Goal: Information Seeking & Learning: Learn about a topic

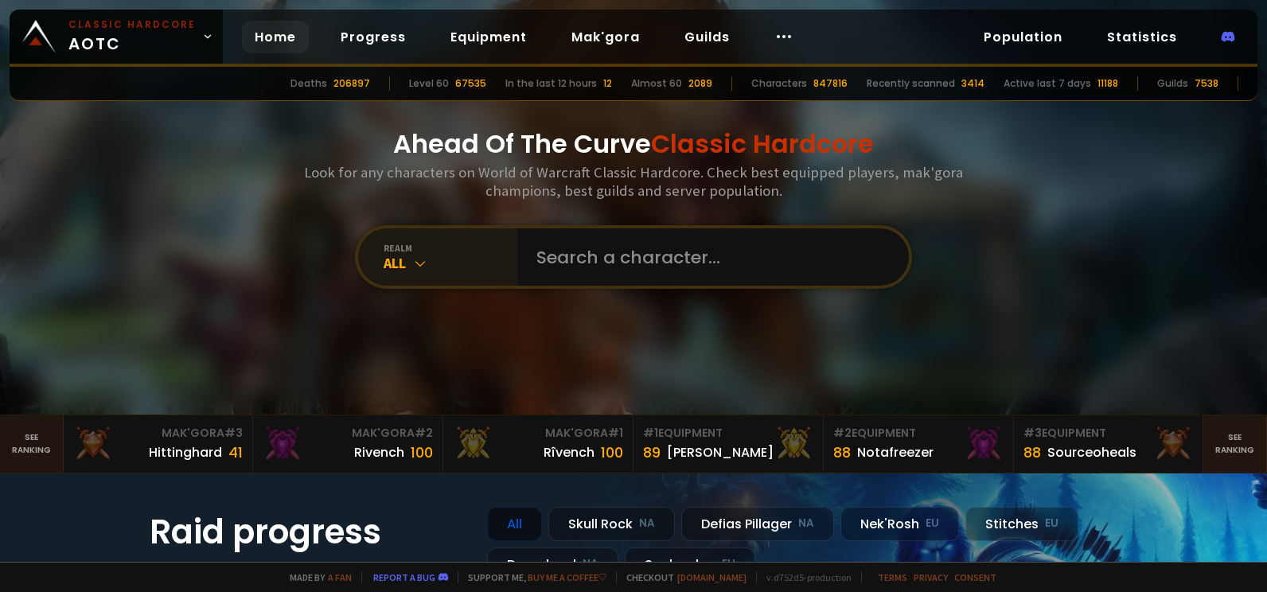
click at [412, 264] on icon at bounding box center [420, 264] width 16 height 16
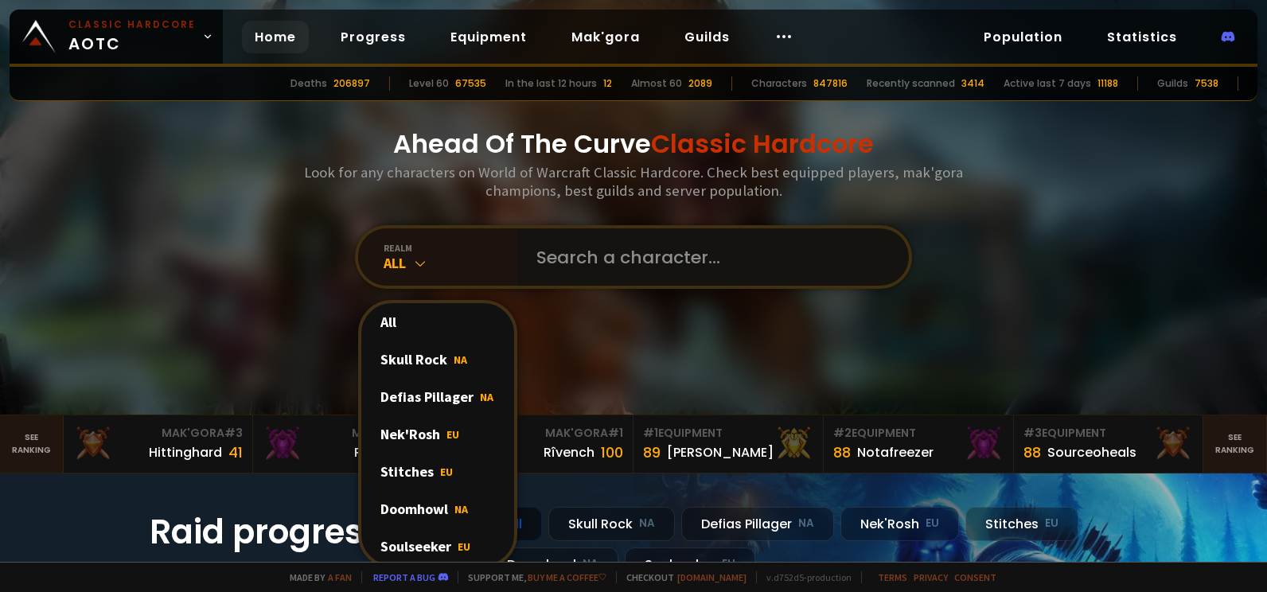
click at [599, 260] on input "text" at bounding box center [708, 256] width 363 height 57
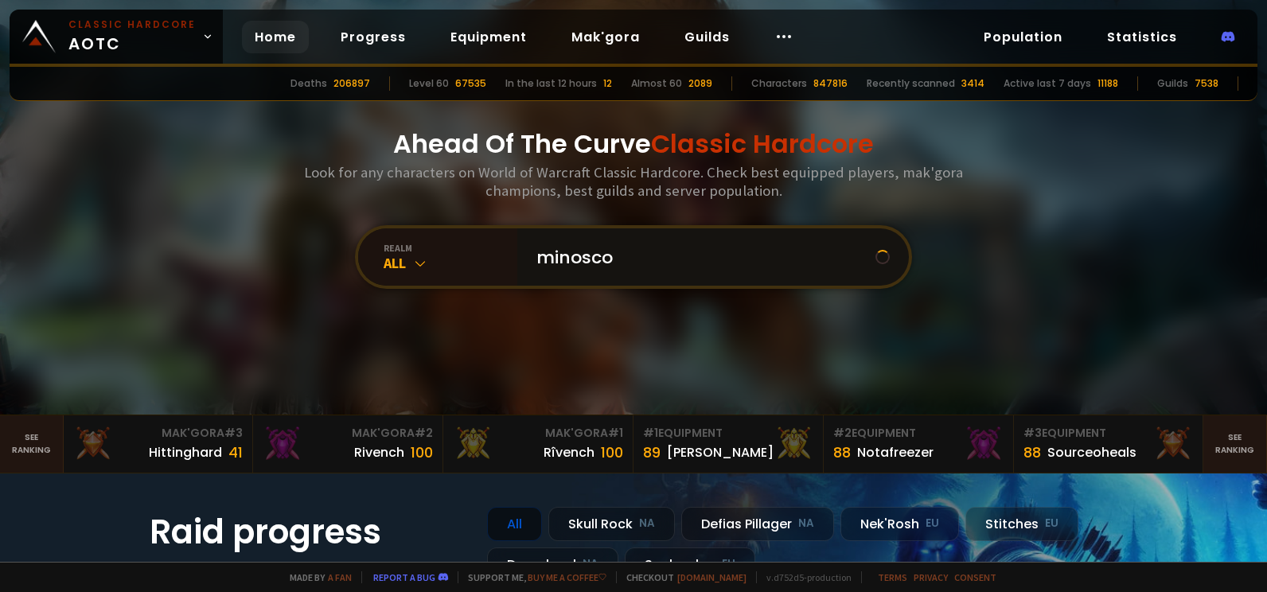
type input "minoscom"
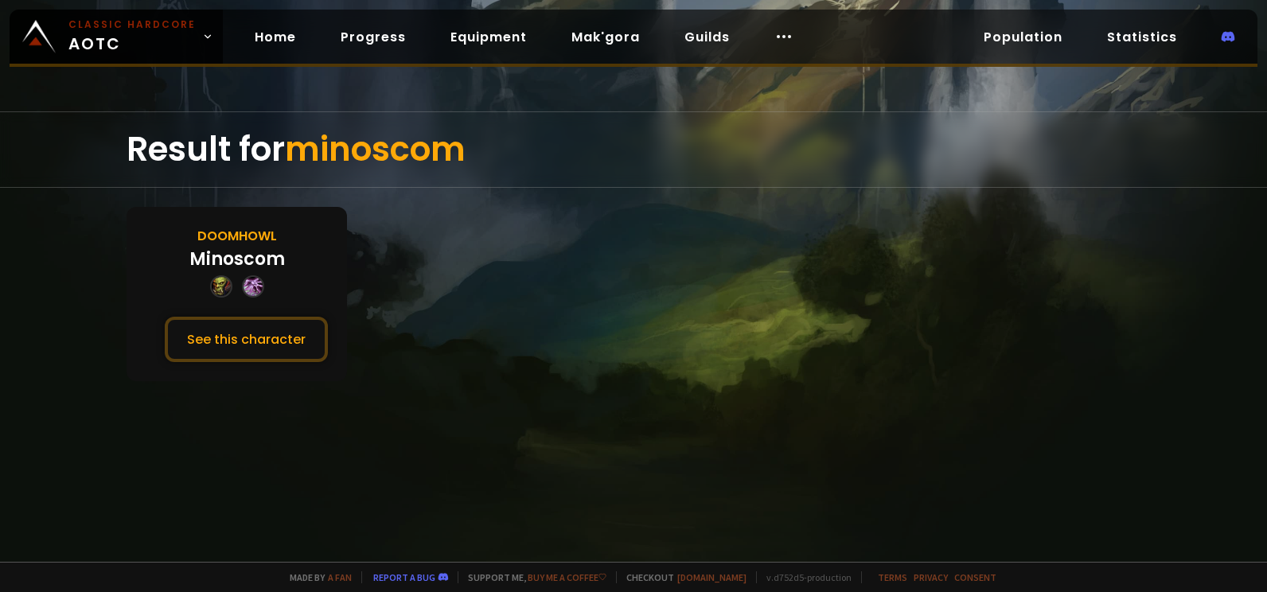
click at [290, 264] on div "Doomhowl Minoscom See this character" at bounding box center [237, 294] width 221 height 174
click at [280, 326] on button "See this character" at bounding box center [246, 339] width 163 height 45
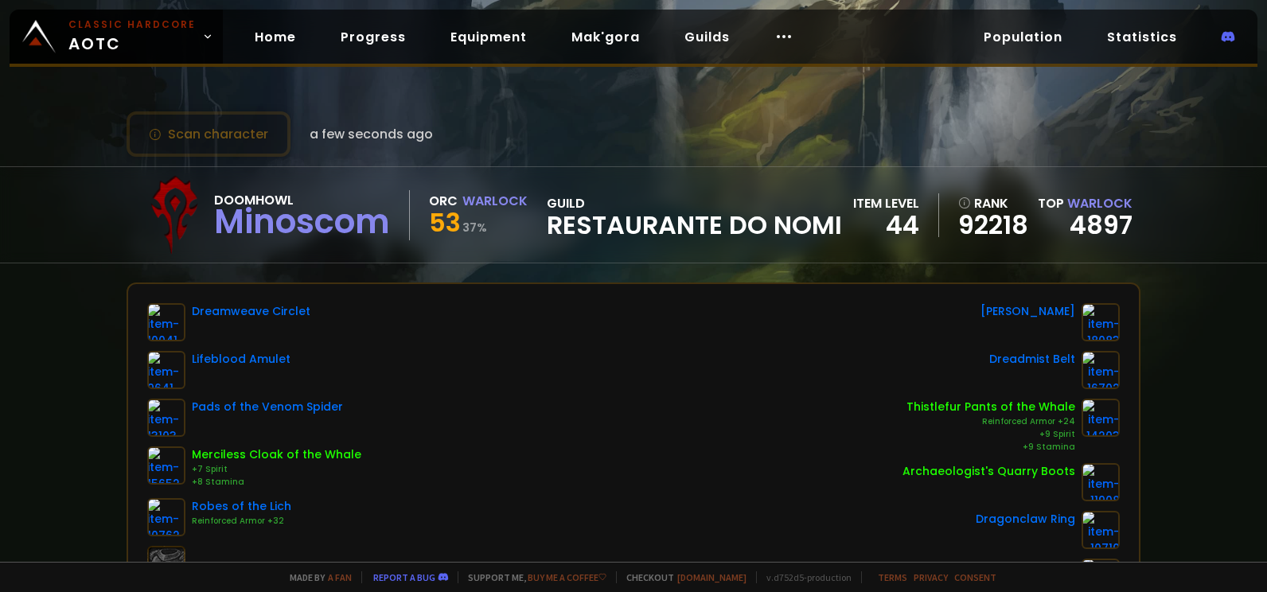
scroll to position [80, 0]
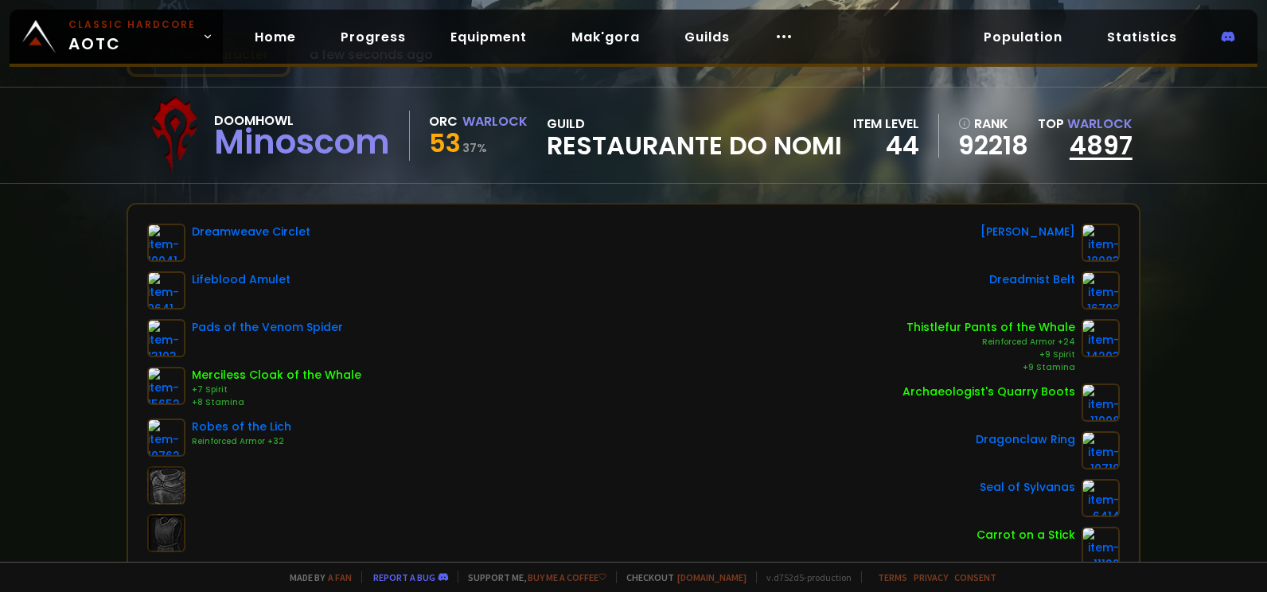
click at [1095, 150] on link "4897" at bounding box center [1101, 145] width 63 height 36
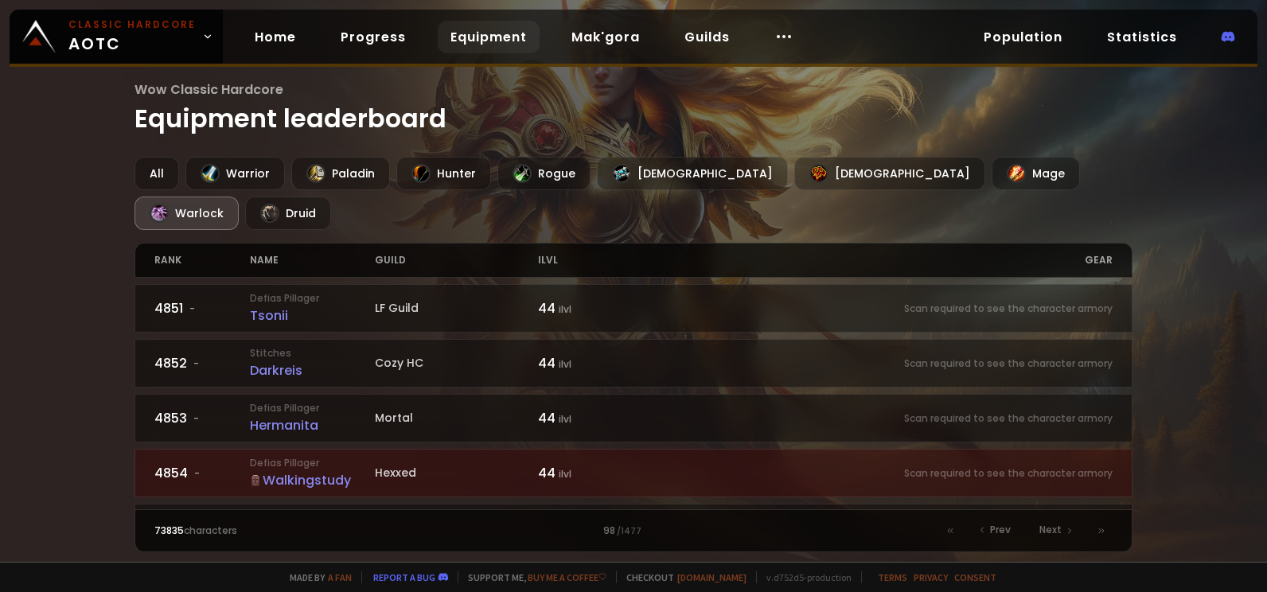
click at [1116, 243] on div "rank name guild ilvl gear" at bounding box center [634, 260] width 998 height 35
click at [1093, 244] on div "gear" at bounding box center [873, 260] width 479 height 33
click at [163, 244] on div "rank" at bounding box center [202, 260] width 96 height 33
click at [160, 244] on div "rank" at bounding box center [202, 260] width 96 height 33
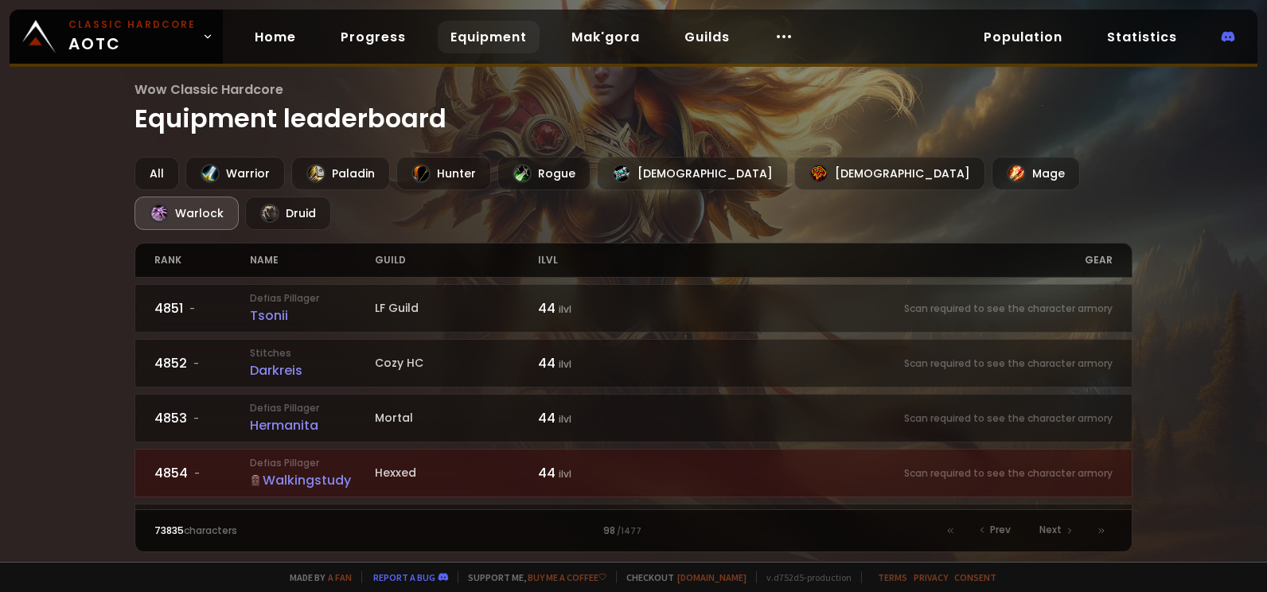
click at [213, 244] on div "rank" at bounding box center [202, 260] width 96 height 33
click at [229, 174] on div "Warrior" at bounding box center [235, 173] width 100 height 33
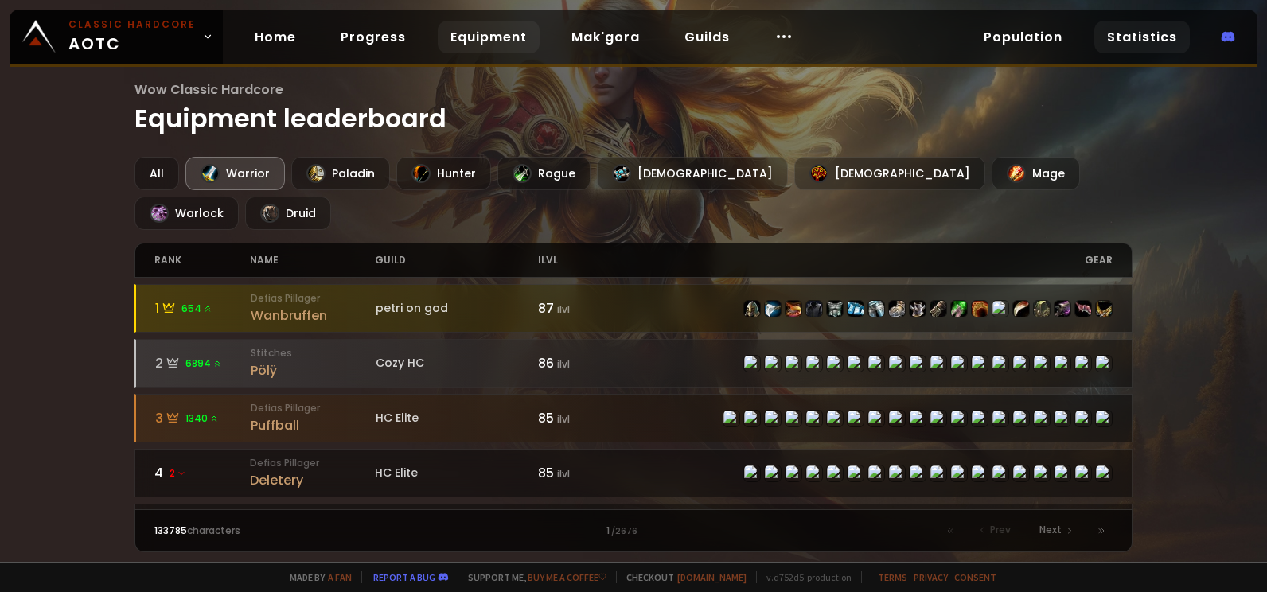
click at [1096, 36] on link "Statistics" at bounding box center [1143, 37] width 96 height 33
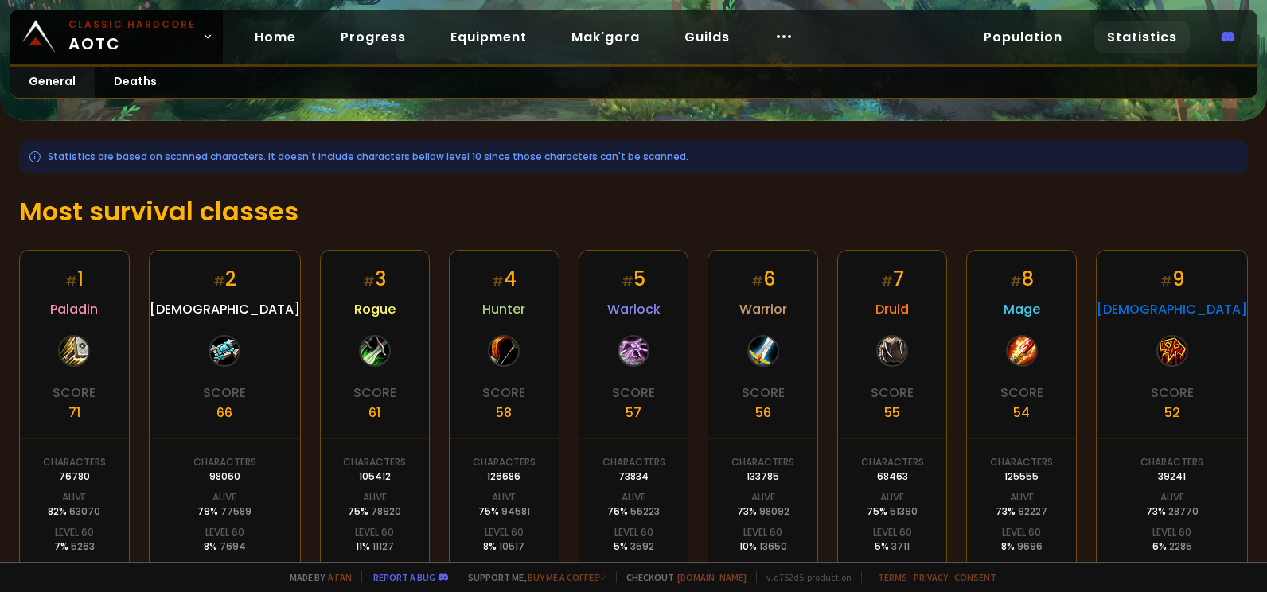
scroll to position [159, 0]
click at [233, 215] on h1 "Most survival classes" at bounding box center [633, 210] width 1229 height 38
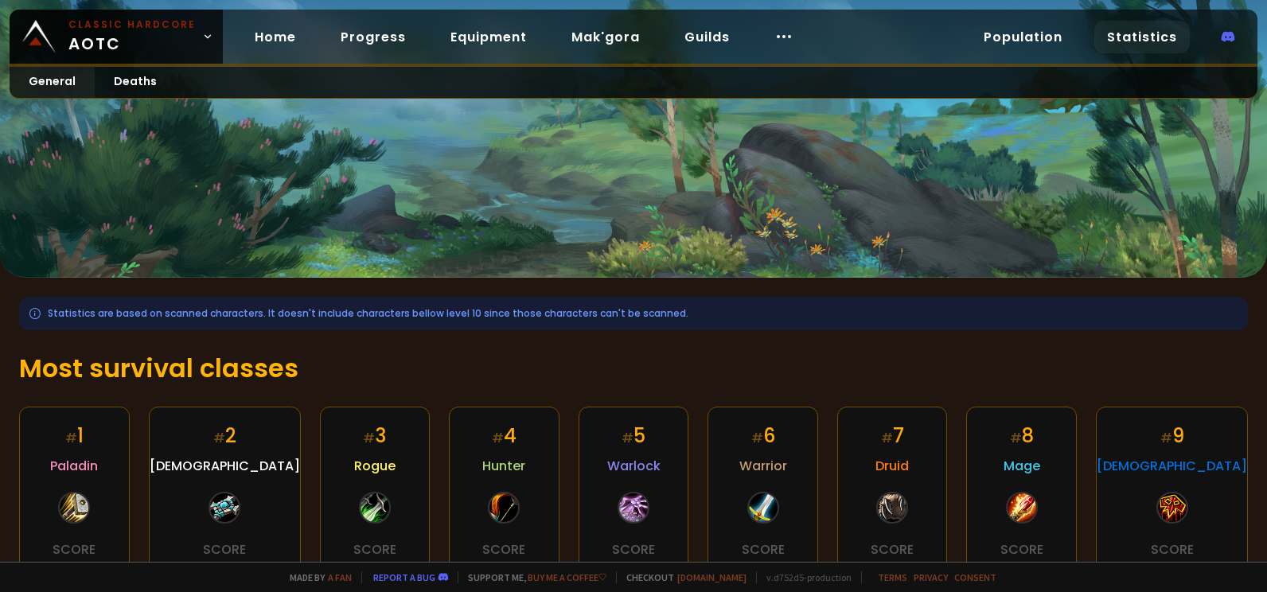
scroll to position [0, 0]
click at [118, 84] on link "Deaths" at bounding box center [135, 82] width 81 height 31
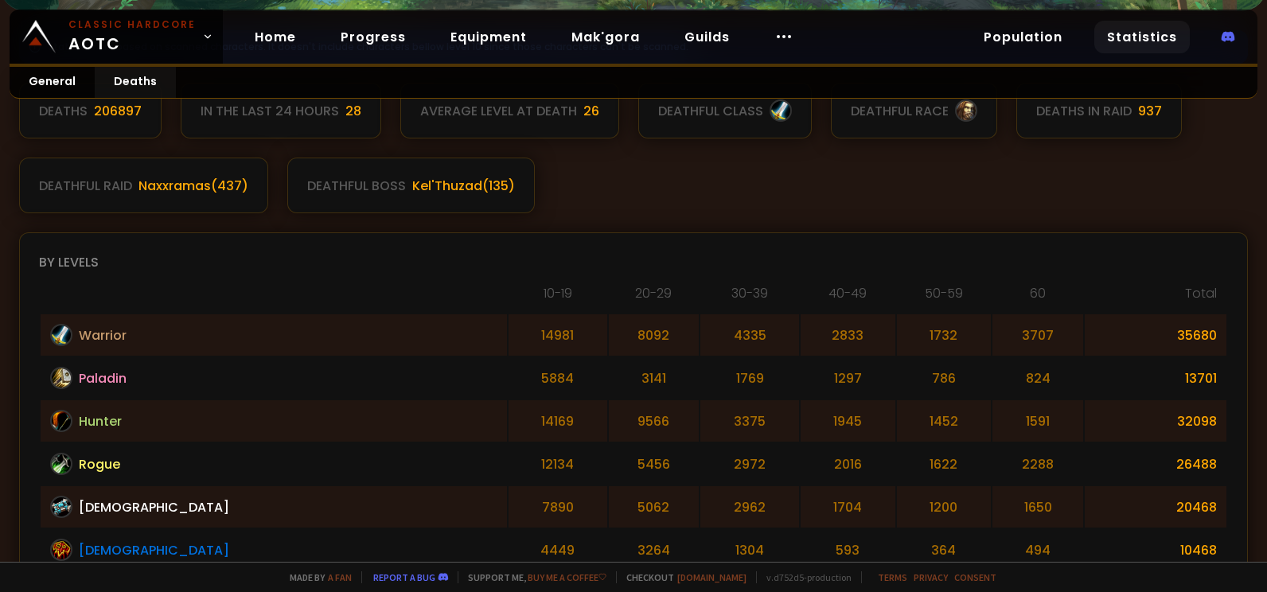
scroll to position [239, 0]
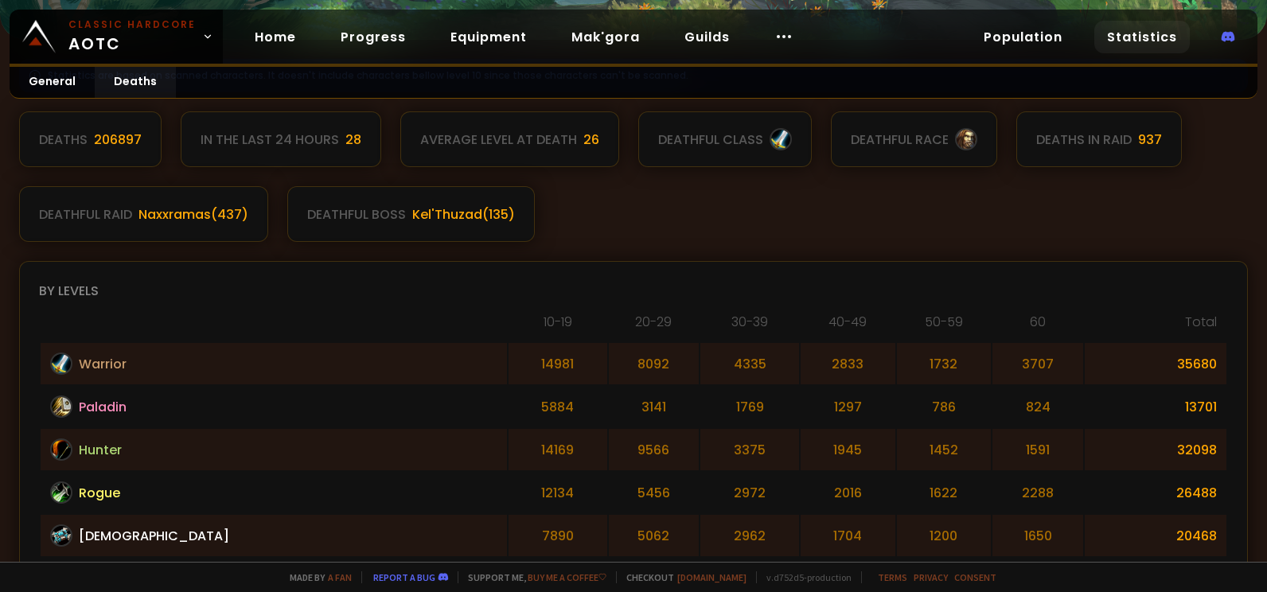
click at [84, 137] on div "Deaths" at bounding box center [63, 140] width 49 height 20
click at [57, 137] on div "Deaths" at bounding box center [63, 140] width 49 height 20
click at [88, 135] on div "Deaths 206897" at bounding box center [90, 139] width 143 height 56
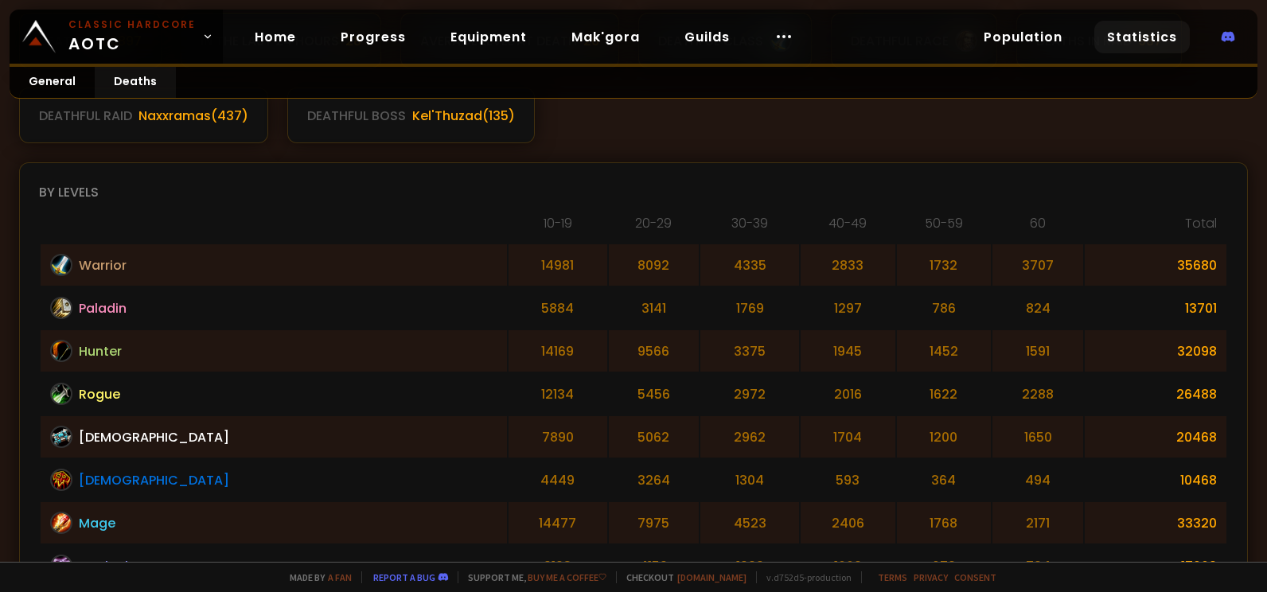
scroll to position [318, 0]
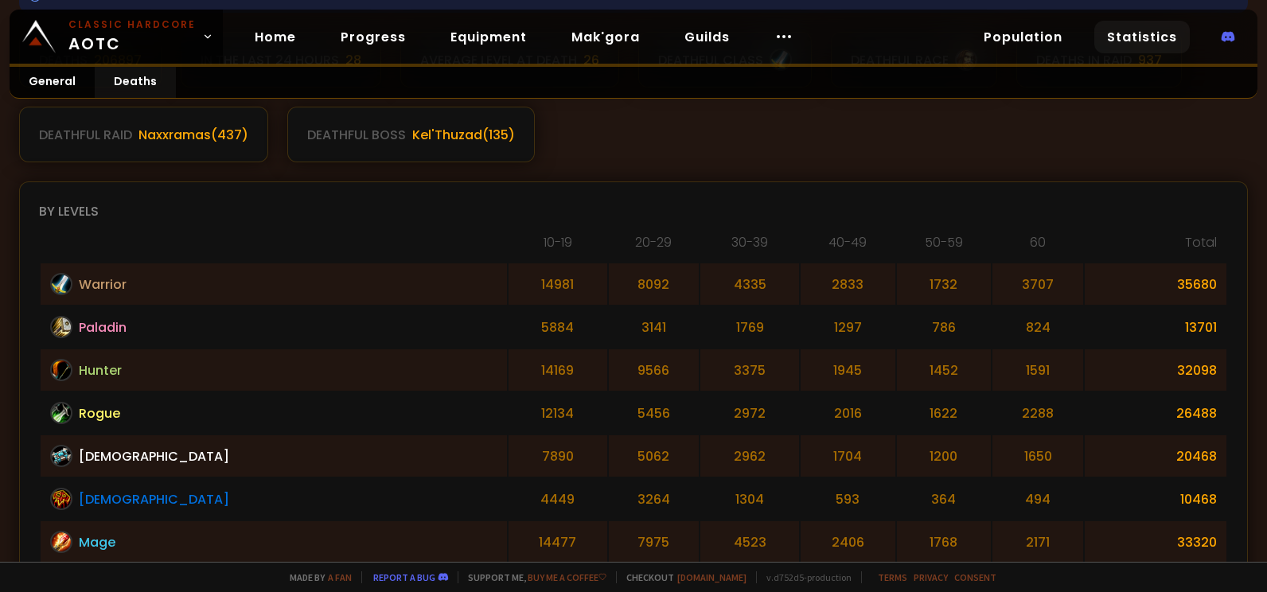
click at [609, 244] on th "20-29" at bounding box center [654, 246] width 91 height 29
click at [609, 242] on th "20-29" at bounding box center [654, 246] width 91 height 29
click at [701, 242] on th "30-39" at bounding box center [750, 246] width 99 height 29
click at [701, 240] on th "30-39" at bounding box center [750, 246] width 99 height 29
click at [801, 240] on th "40-49" at bounding box center [848, 246] width 95 height 29
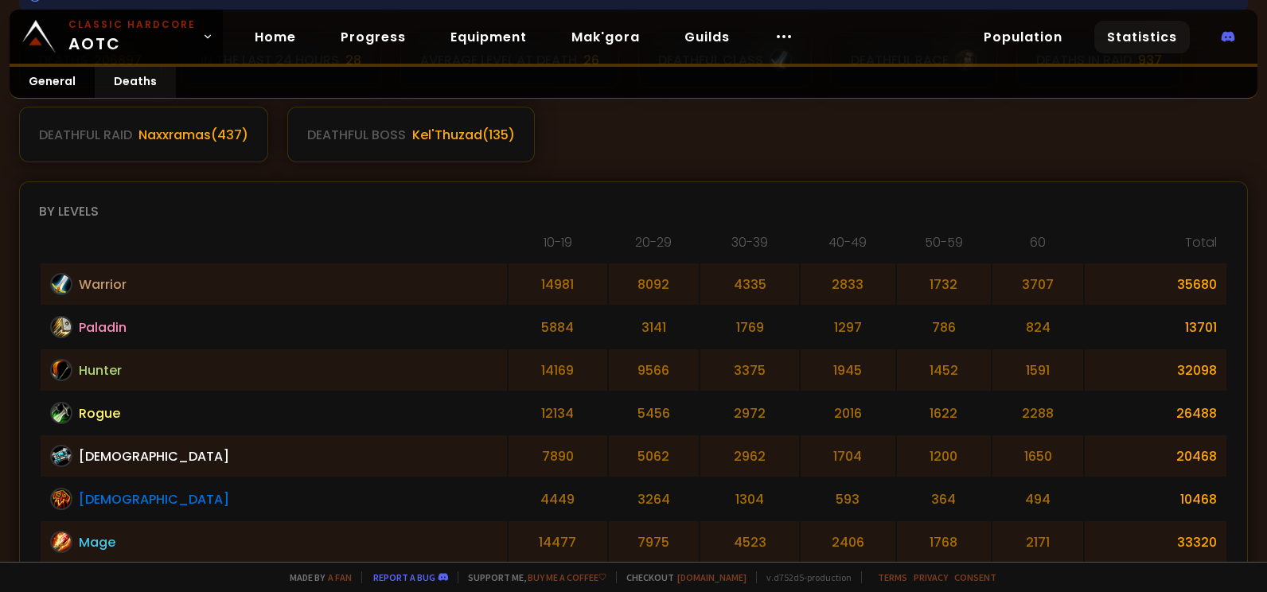
drag, startPoint x: 765, startPoint y: 240, endPoint x: 917, endPoint y: 241, distance: 152.1
click at [904, 240] on th "50-59" at bounding box center [944, 246] width 95 height 29
click at [982, 231] on table "[PHONE_NUMBER] [PHONE_NUMBER] 50-59 60 Total Warrior 14981 8092 4335 2833 1732 …" at bounding box center [633, 461] width 1189 height 460
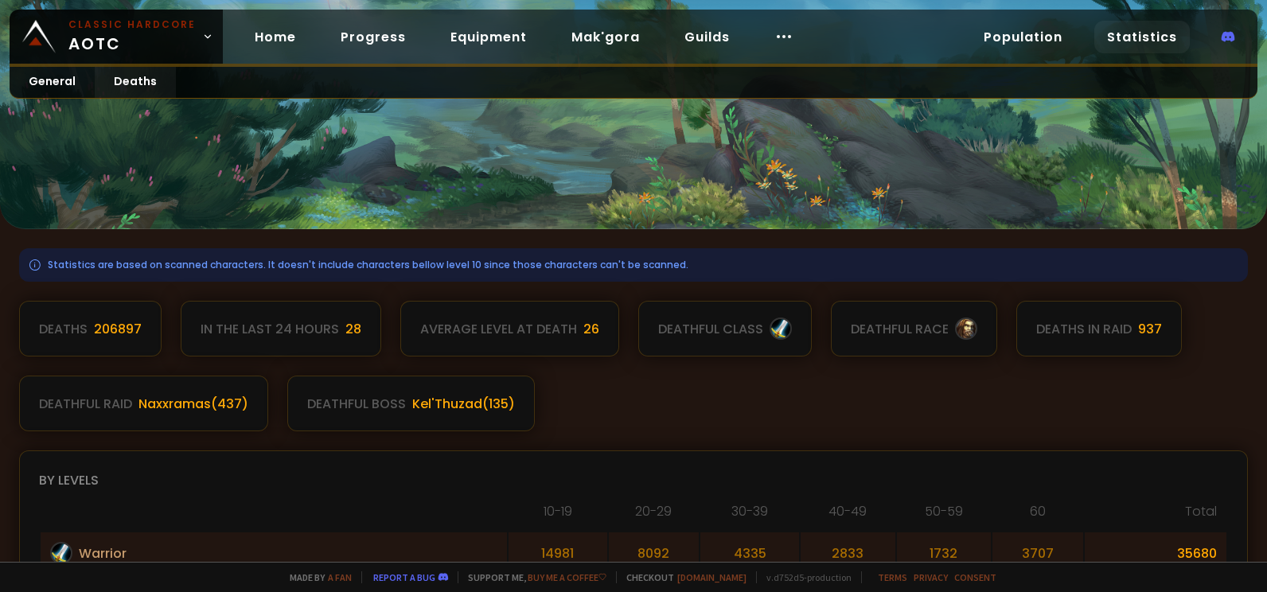
scroll to position [0, 0]
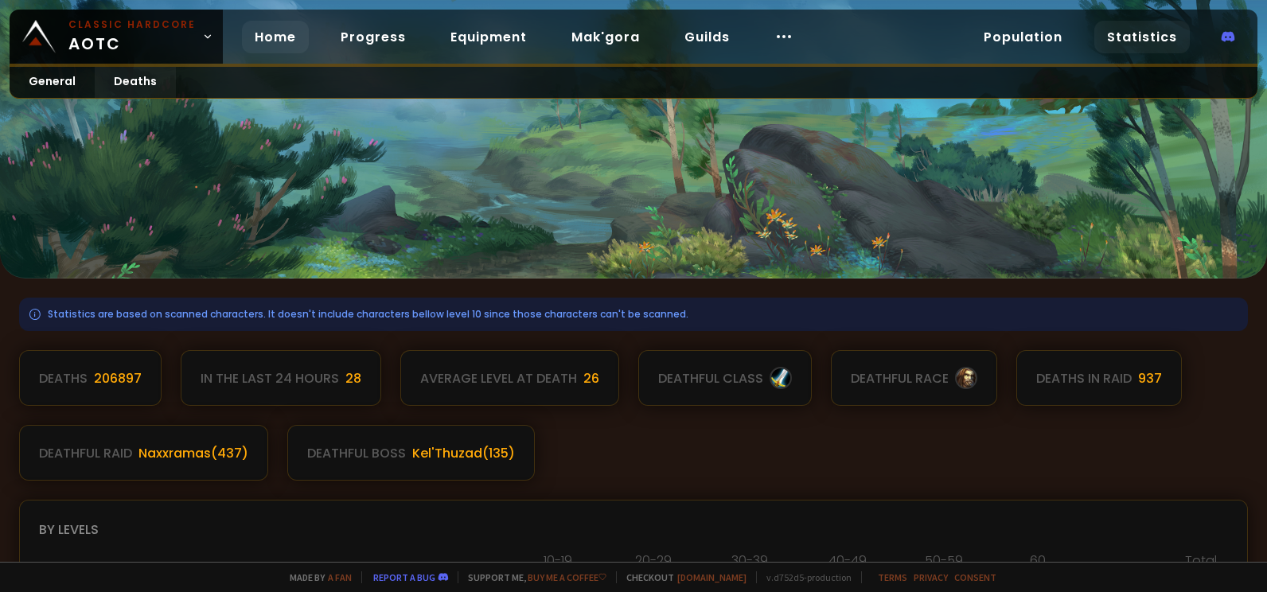
click at [299, 34] on link "Home" at bounding box center [275, 37] width 67 height 33
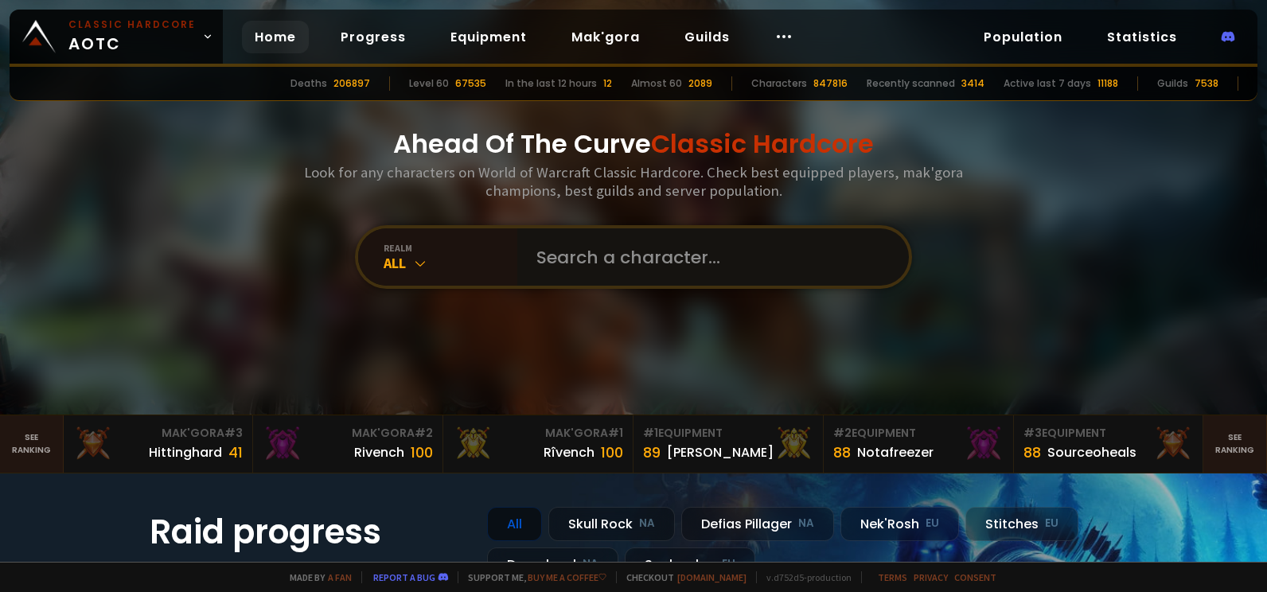
click at [615, 272] on input "text" at bounding box center [708, 256] width 363 height 57
type input "lostzi"
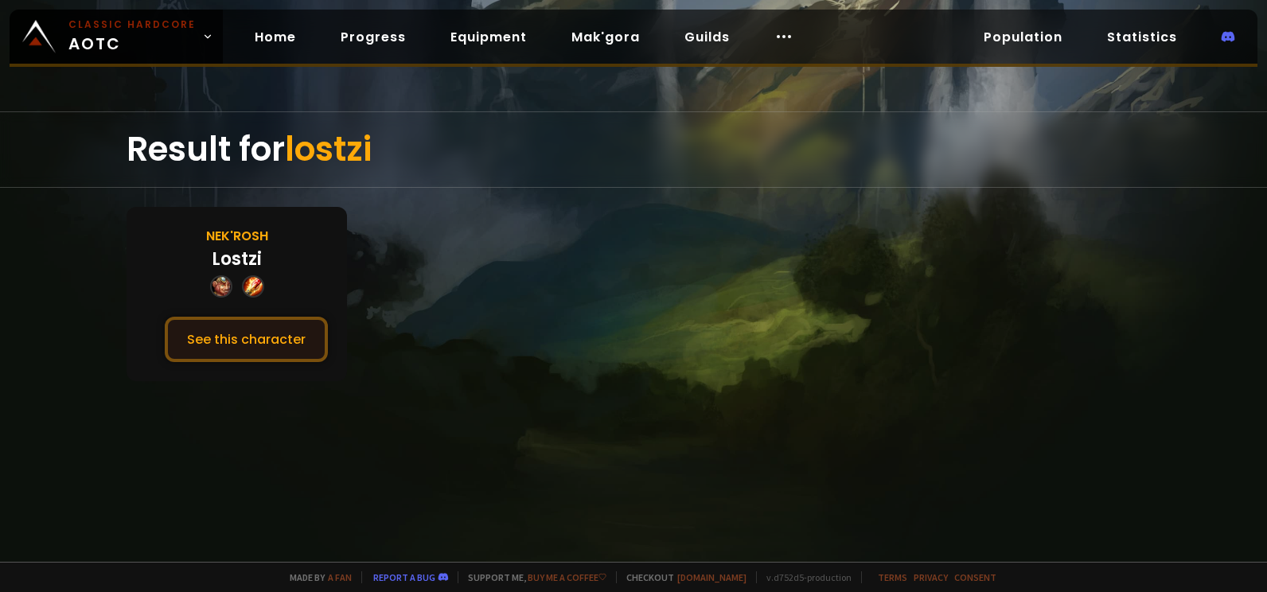
click at [245, 331] on button "See this character" at bounding box center [246, 339] width 163 height 45
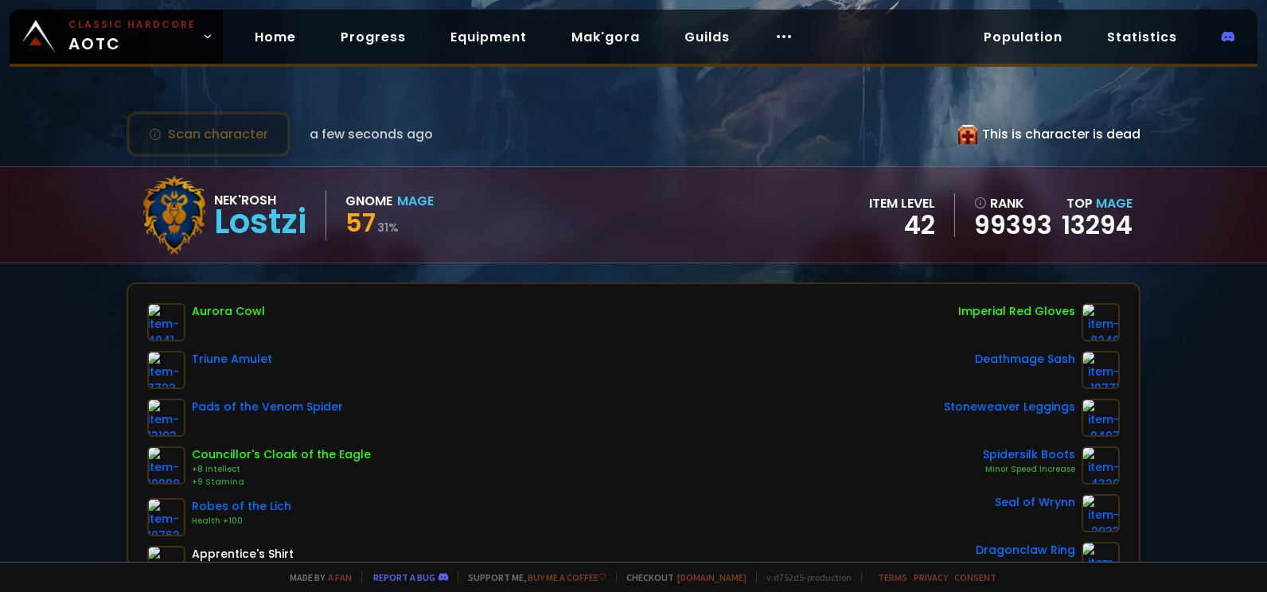
click at [959, 132] on icon at bounding box center [968, 134] width 19 height 19
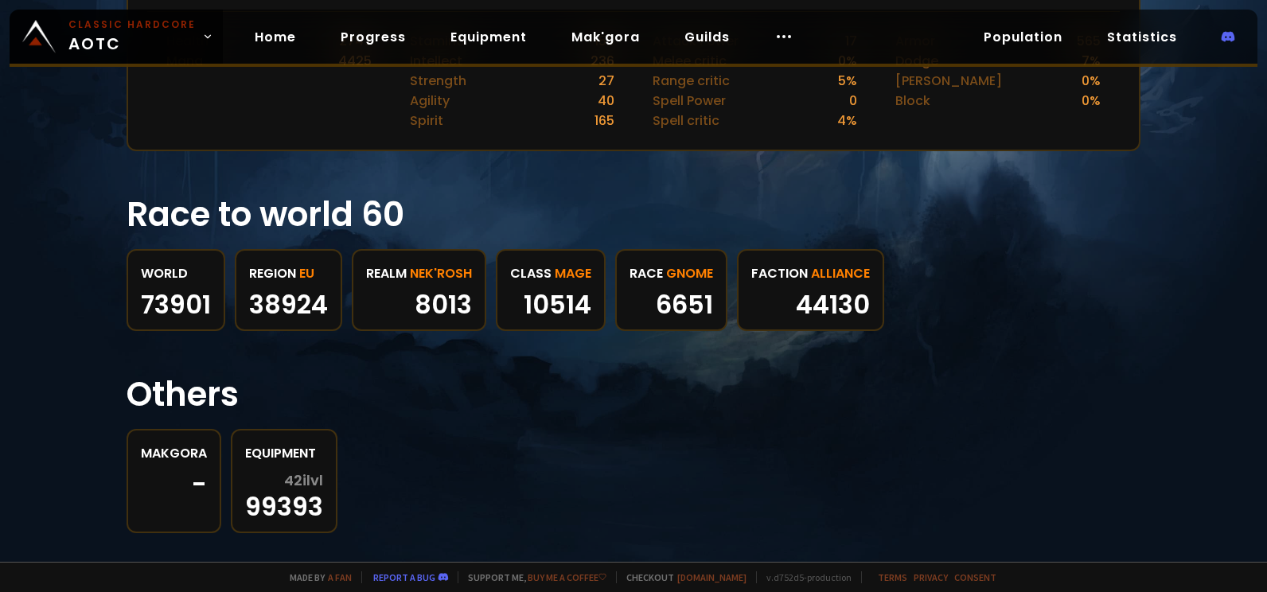
scroll to position [778, 0]
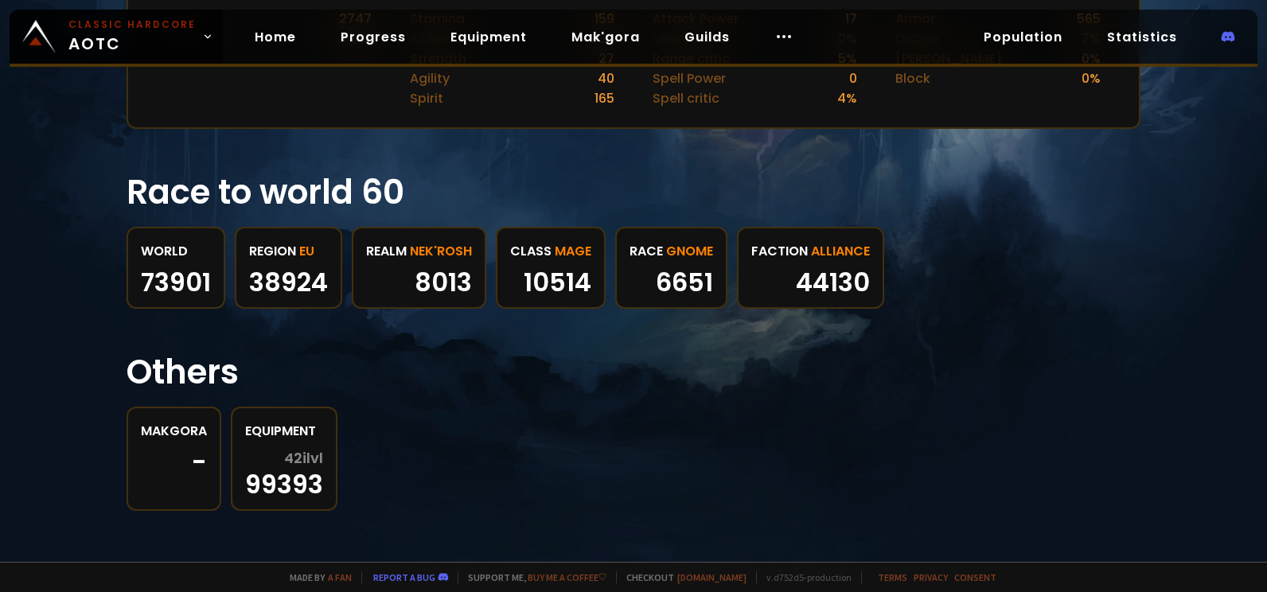
click at [318, 205] on h1 "Race to world 60" at bounding box center [634, 192] width 1014 height 50
click at [226, 185] on h1 "Race to world 60" at bounding box center [634, 192] width 1014 height 50
click at [170, 191] on h1 "Race to world 60" at bounding box center [634, 192] width 1014 height 50
click at [162, 256] on div "World" at bounding box center [176, 251] width 70 height 20
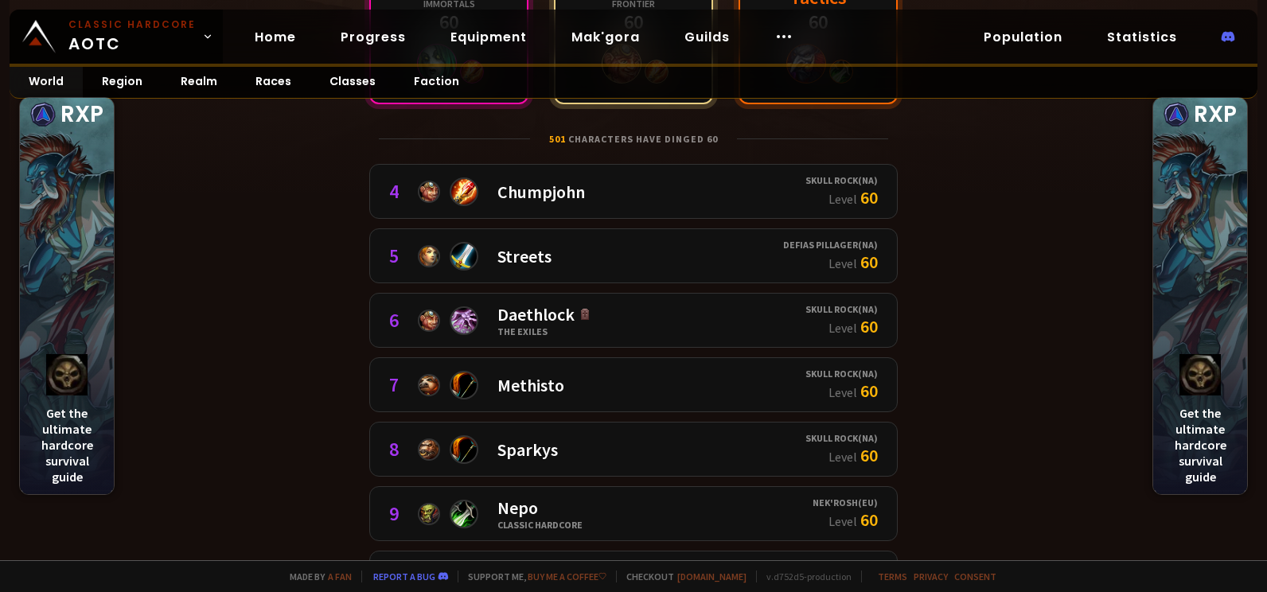
scroll to position [398, 0]
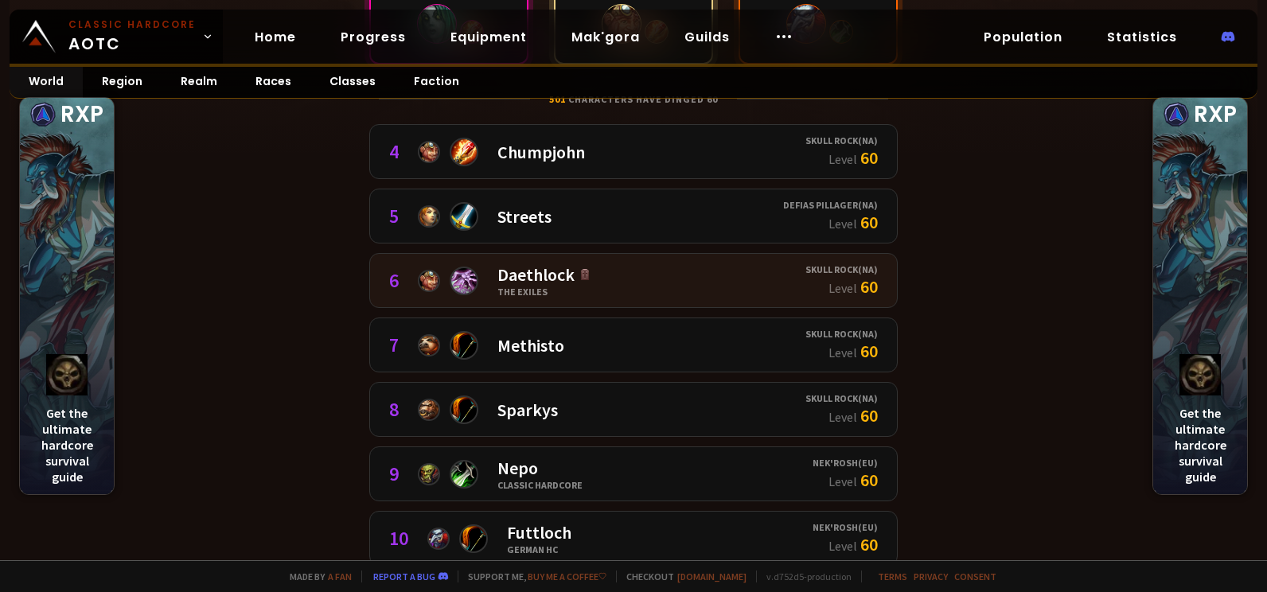
click at [682, 275] on div "6 Daethlock The Exiles" at bounding box center [597, 281] width 416 height 34
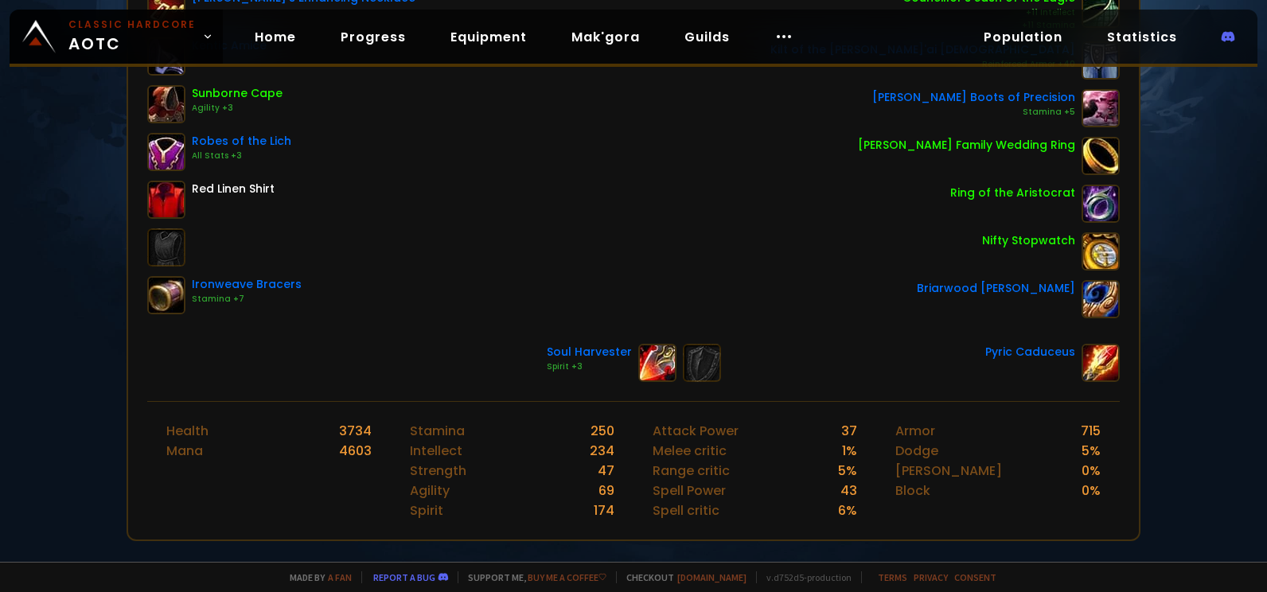
scroll to position [478, 0]
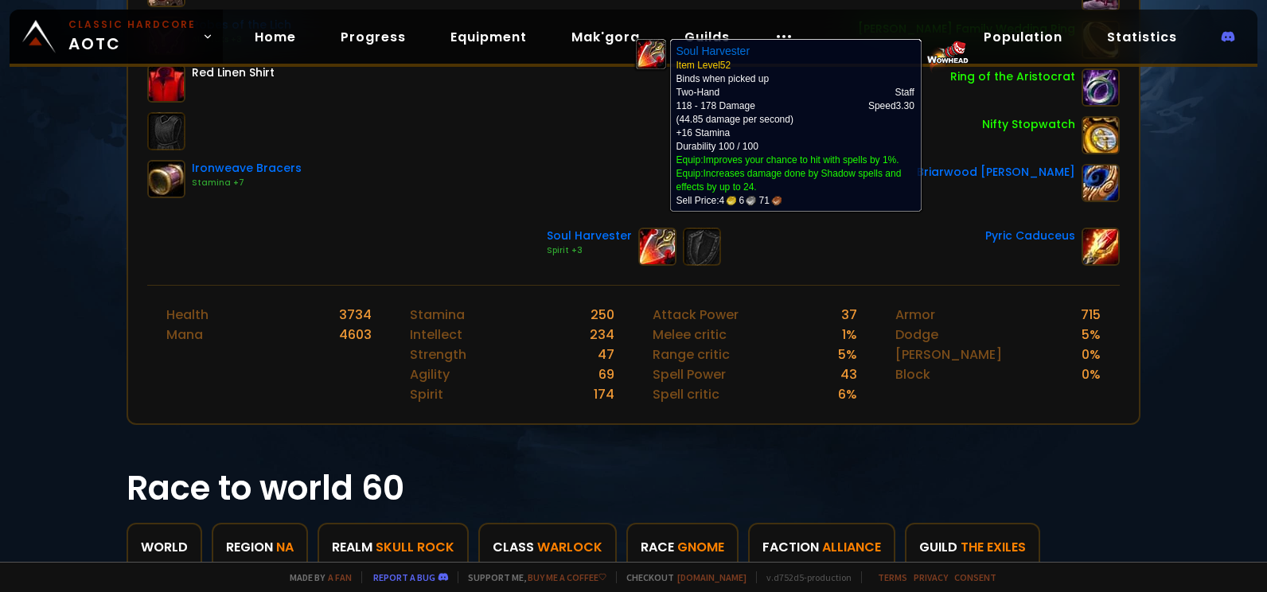
click at [646, 253] on img at bounding box center [657, 247] width 38 height 38
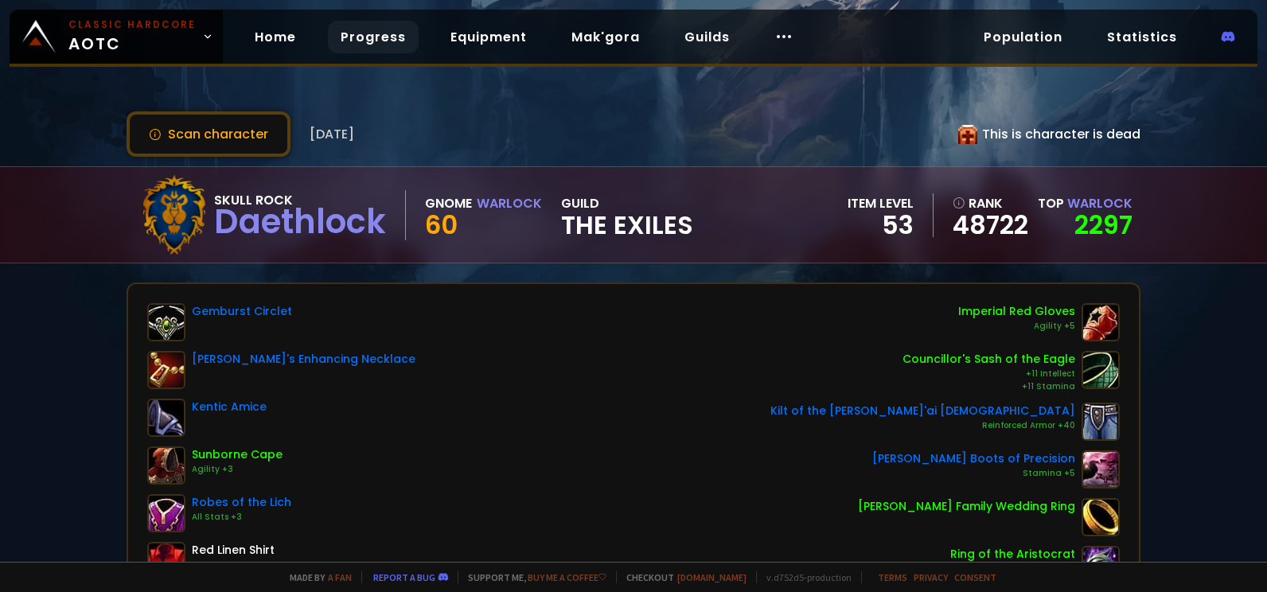
click at [399, 38] on link "Progress" at bounding box center [373, 37] width 91 height 33
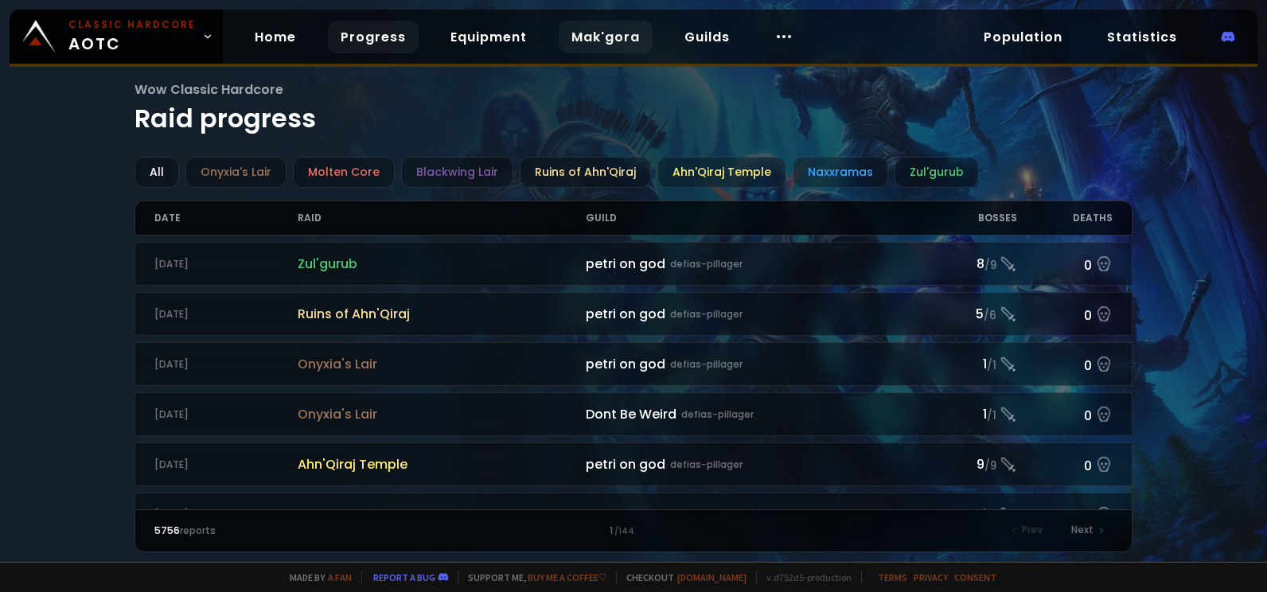
click at [599, 35] on link "Mak'gora" at bounding box center [606, 37] width 94 height 33
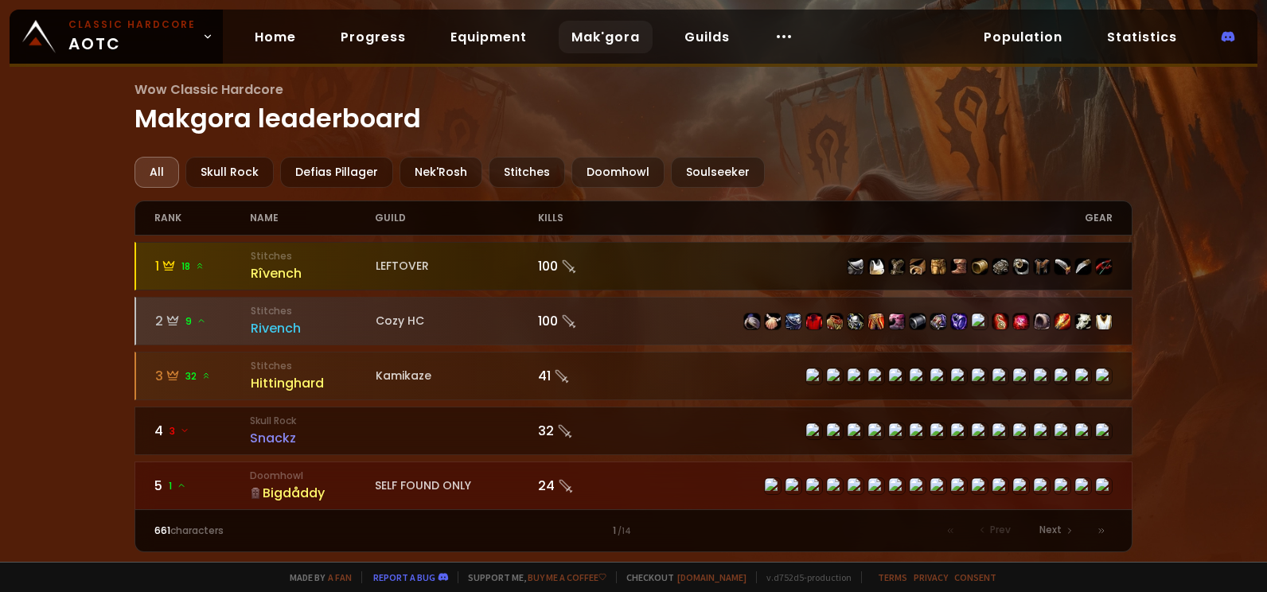
click at [279, 270] on div "Rîvench" at bounding box center [313, 274] width 124 height 20
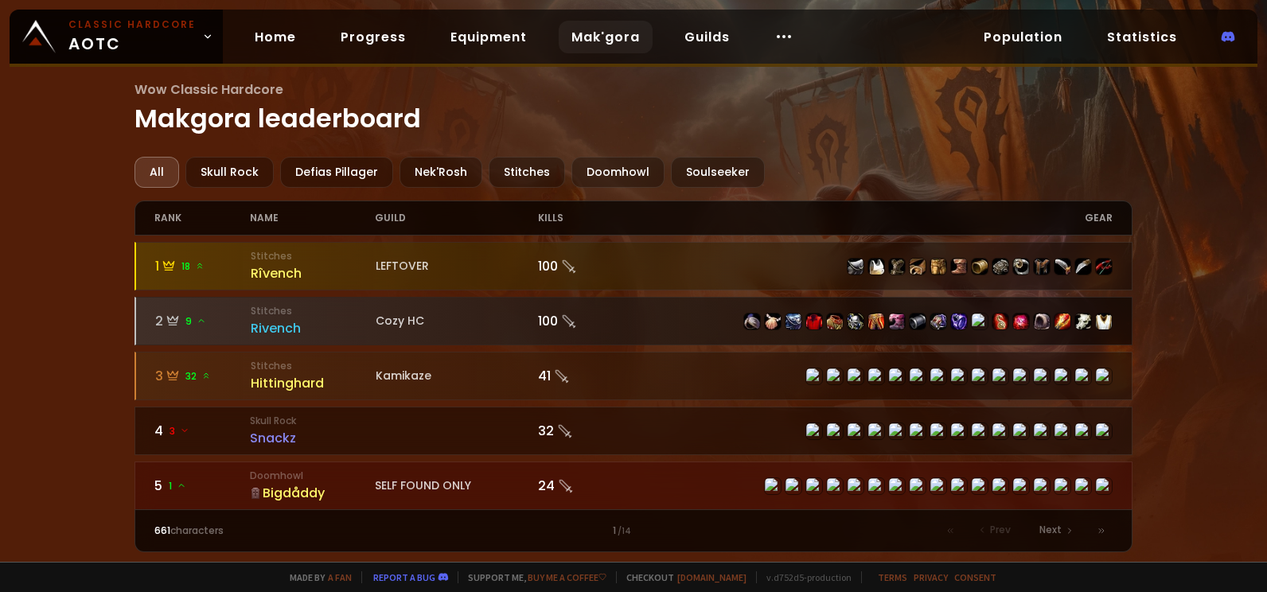
click at [313, 330] on div "Rivench" at bounding box center [313, 328] width 124 height 20
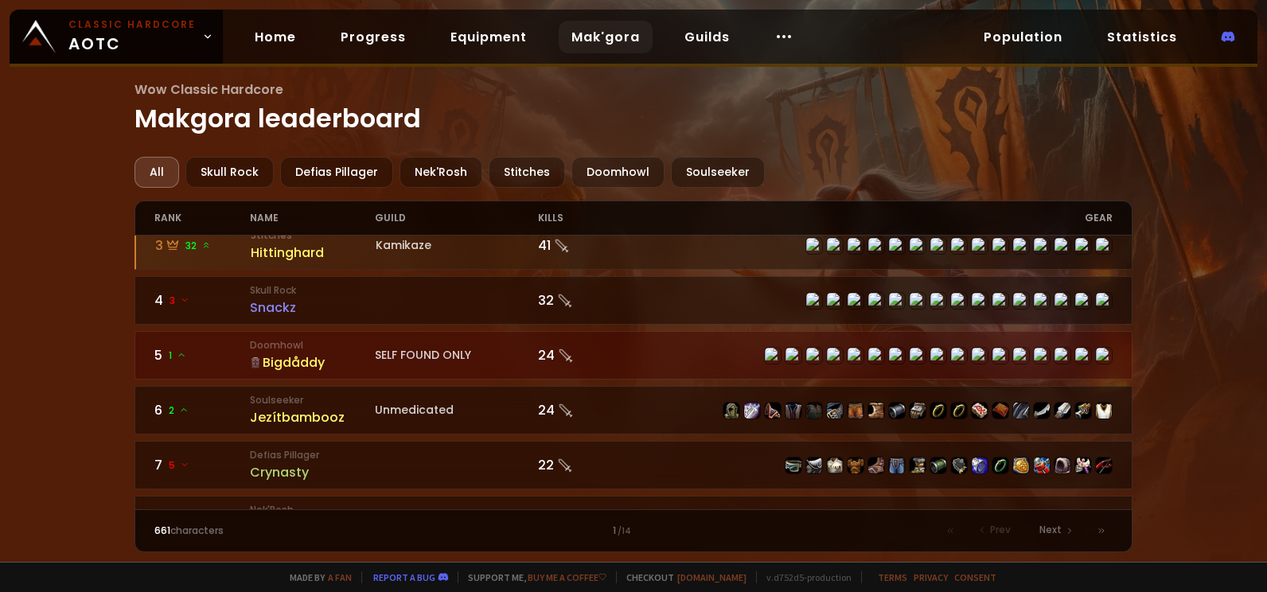
scroll to position [159, 0]
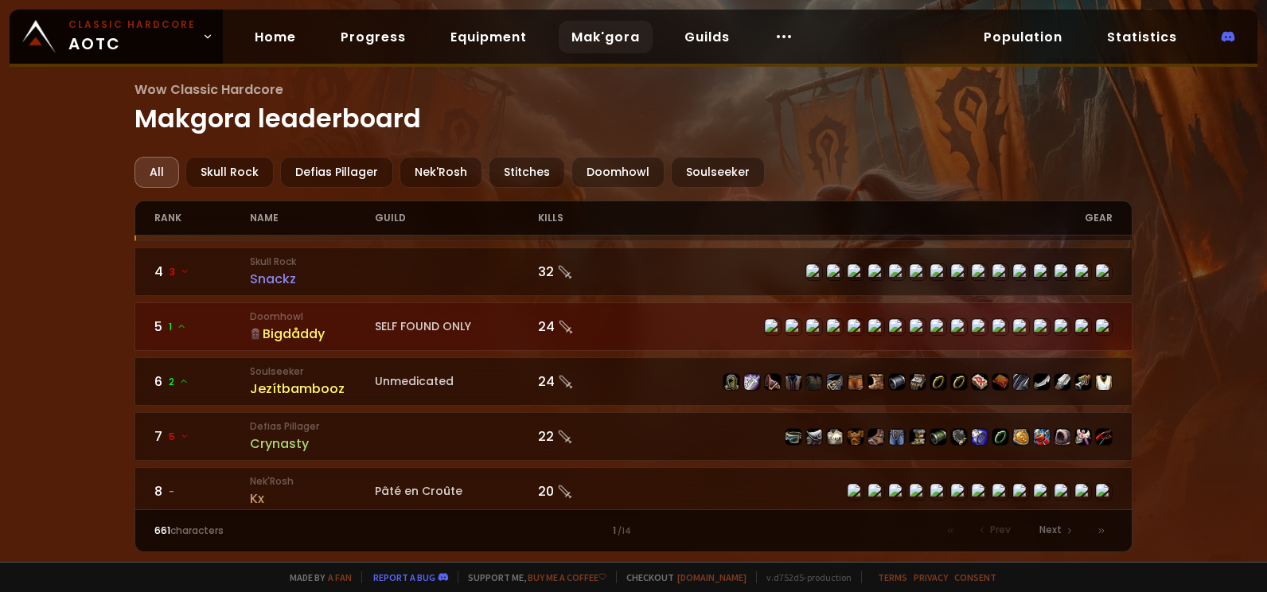
click at [314, 330] on div "Bigdåddy" at bounding box center [312, 334] width 125 height 20
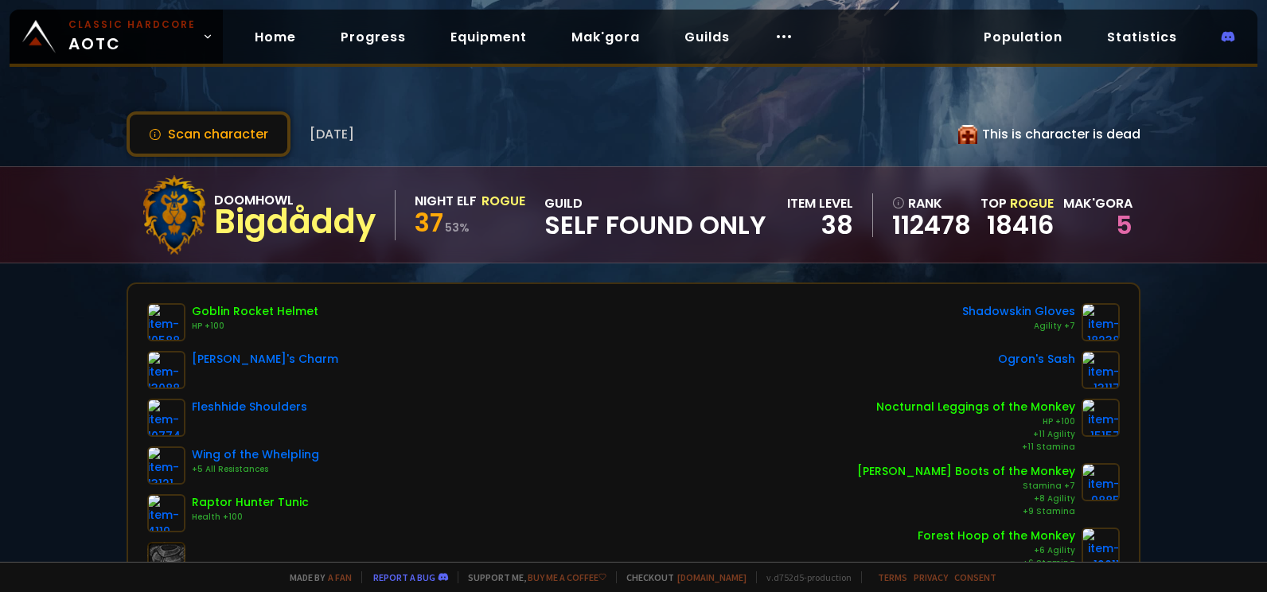
click at [1116, 230] on div "5" at bounding box center [1098, 225] width 69 height 24
click at [236, 131] on button "Scan character" at bounding box center [209, 133] width 164 height 45
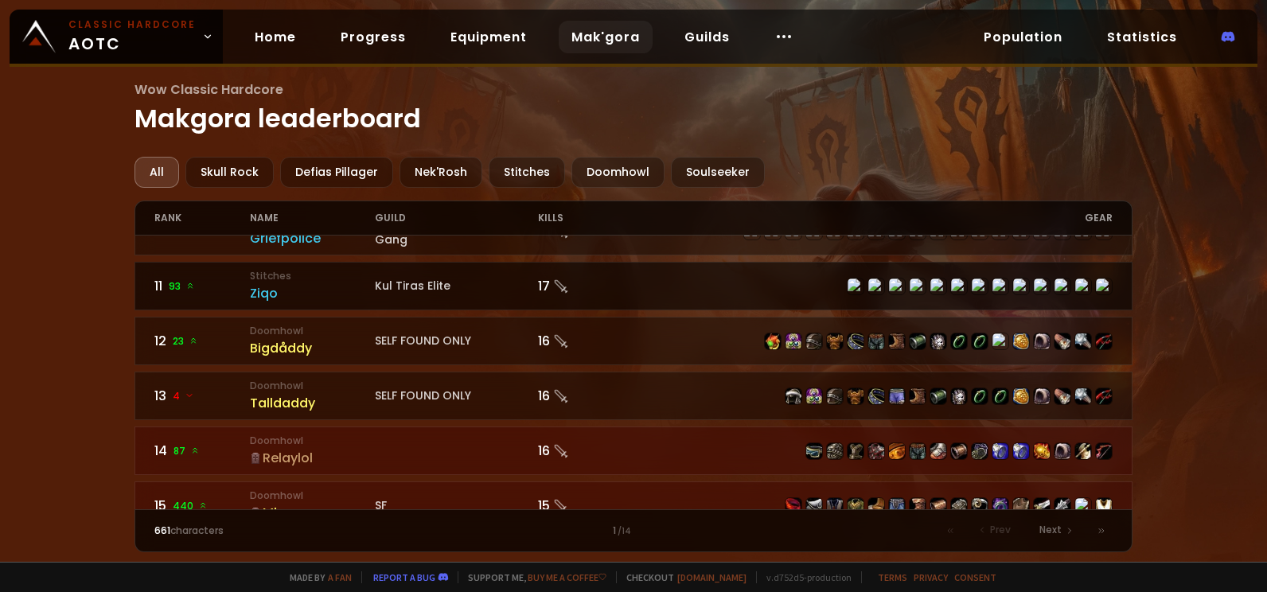
scroll to position [557, 0]
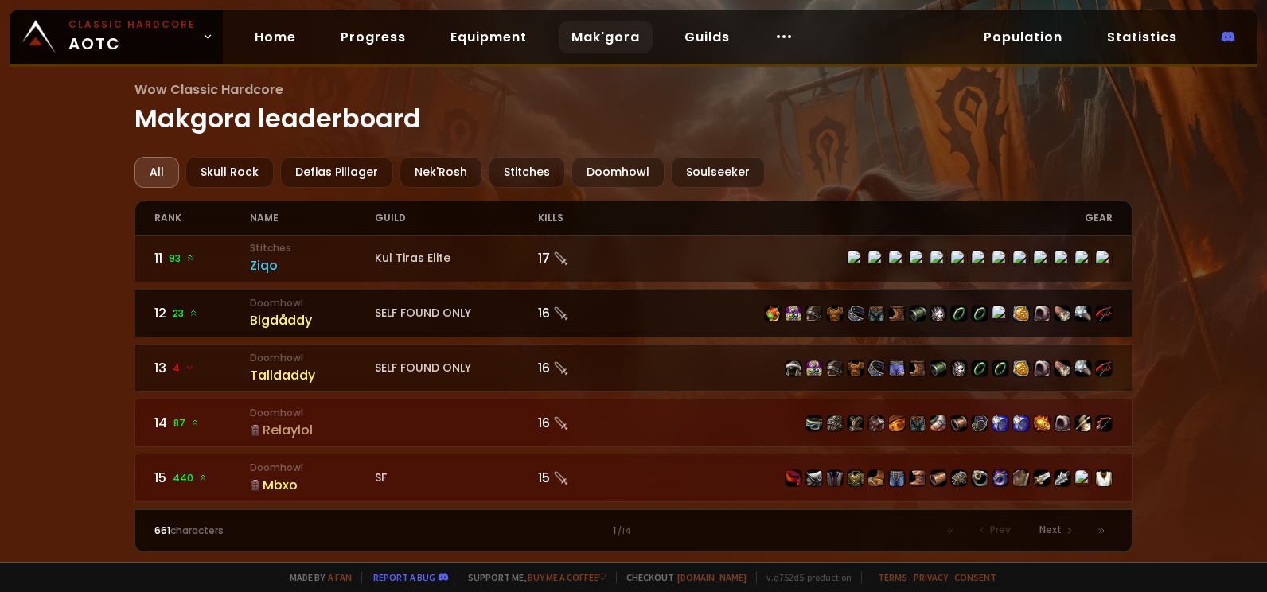
click at [321, 326] on div "Bigdåddy" at bounding box center [312, 320] width 125 height 20
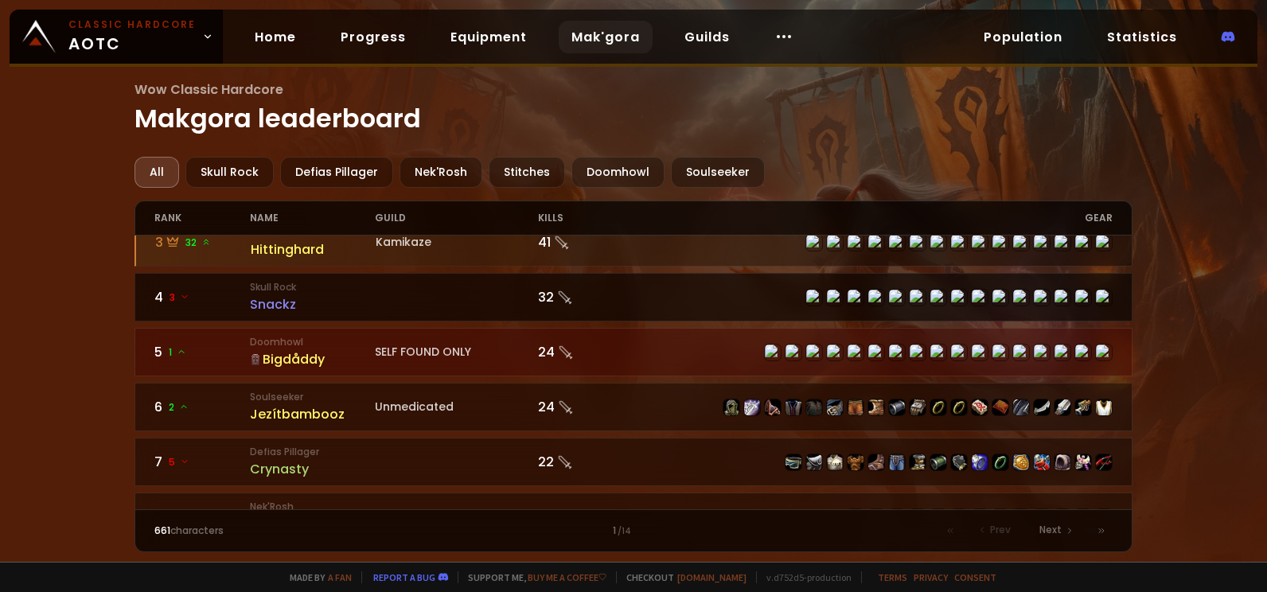
scroll to position [159, 0]
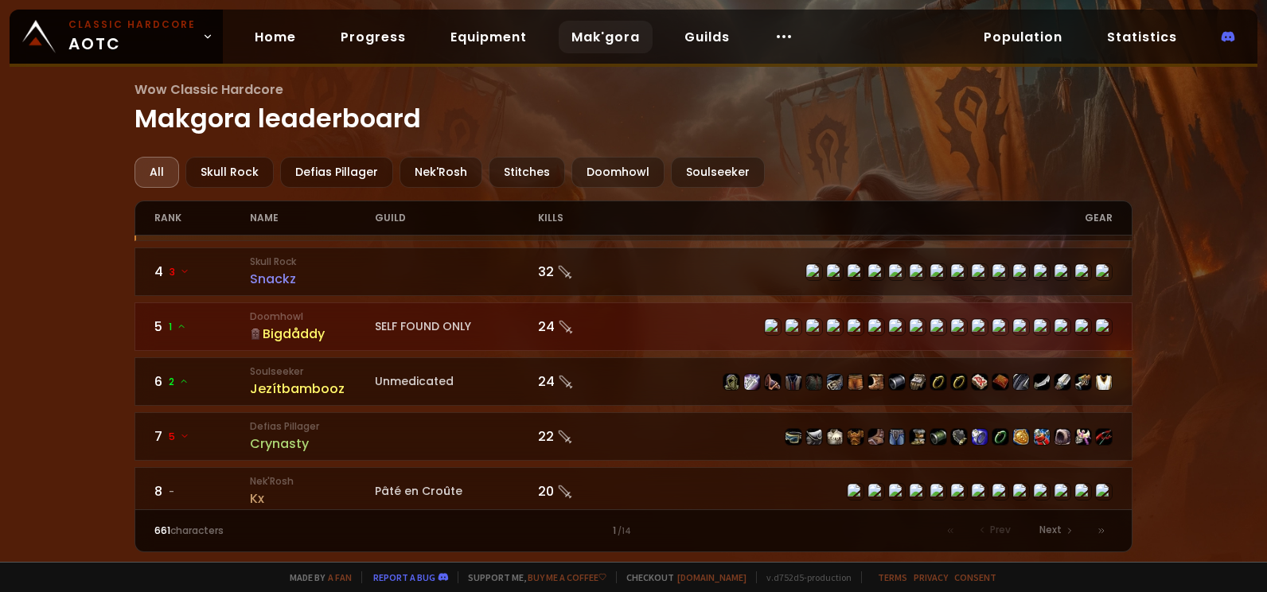
click at [363, 329] on div "Bigdåddy" at bounding box center [312, 334] width 125 height 20
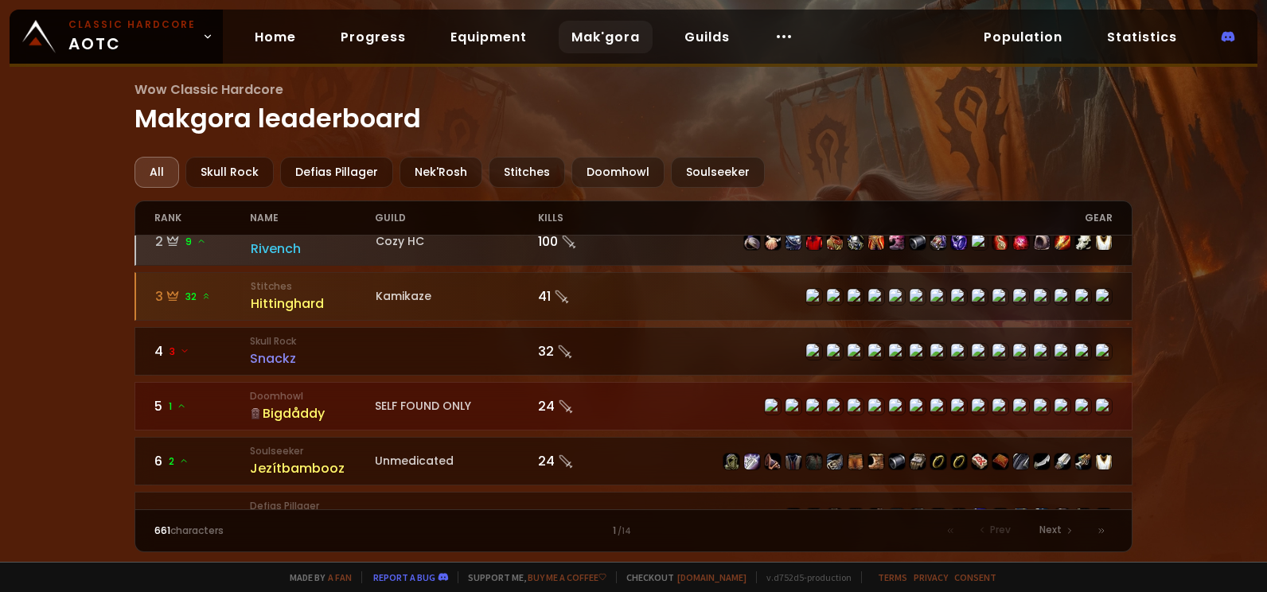
scroll to position [159, 0]
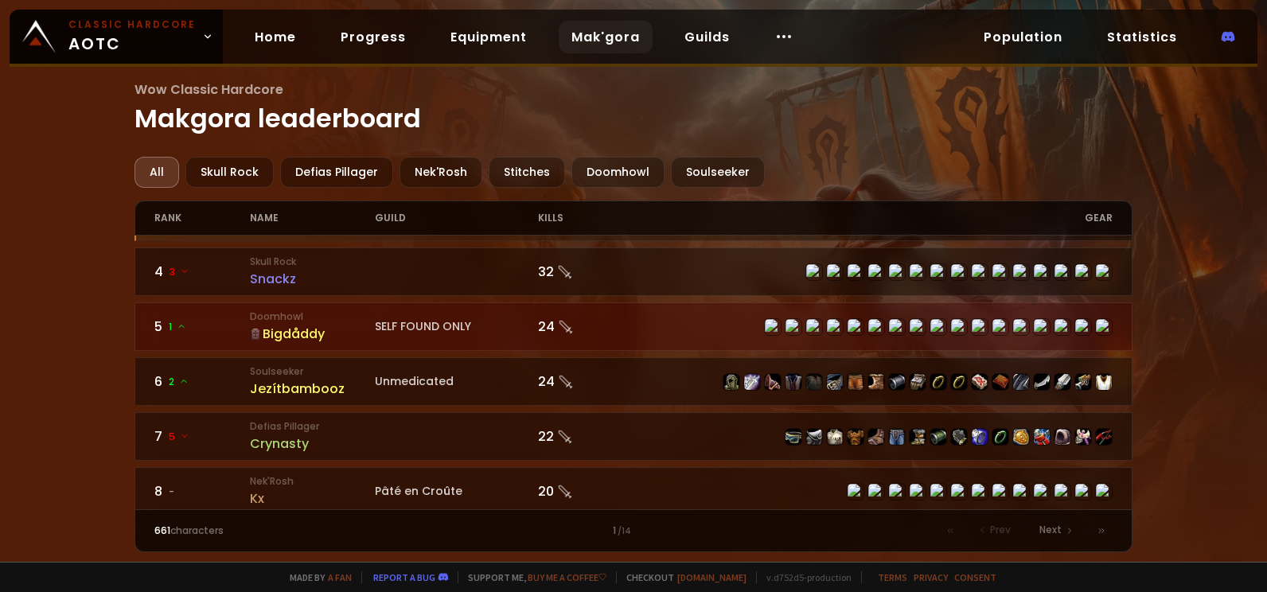
click at [366, 322] on small "Doomhowl" at bounding box center [312, 317] width 125 height 14
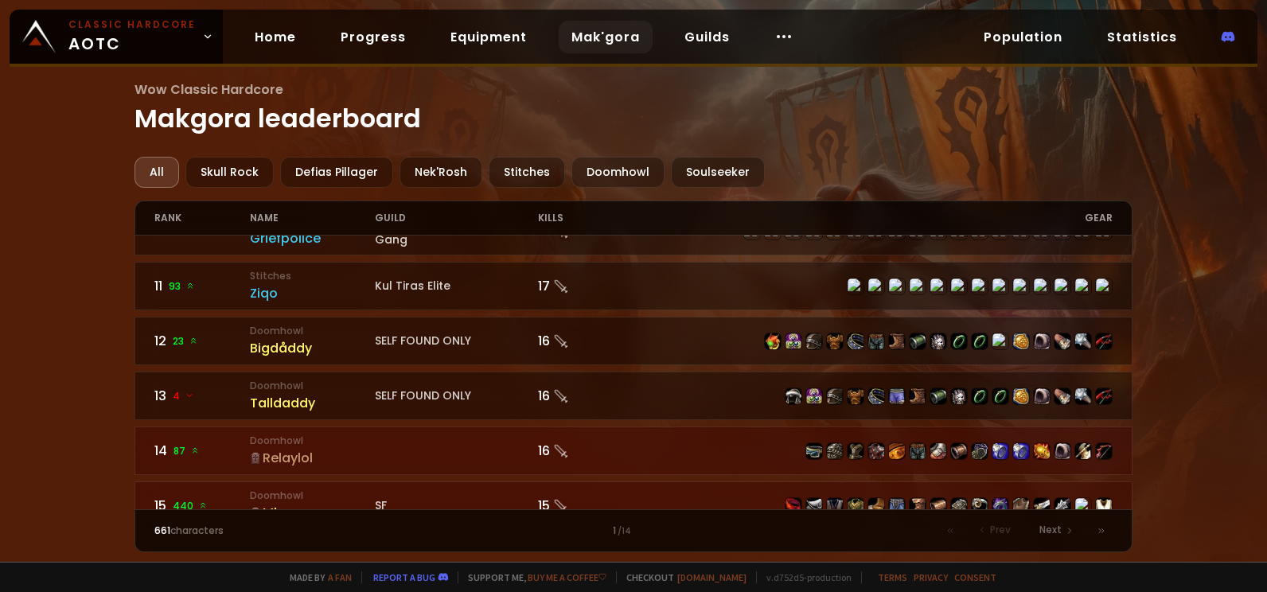
scroll to position [557, 0]
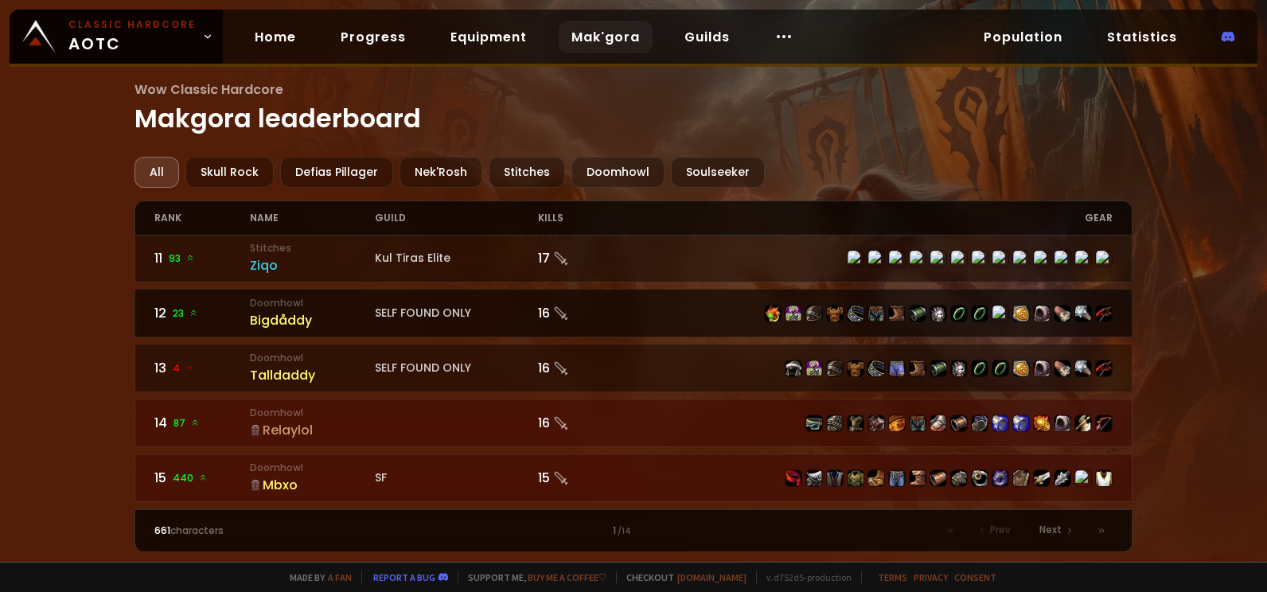
click at [337, 317] on div "Bigdåddy" at bounding box center [312, 320] width 125 height 20
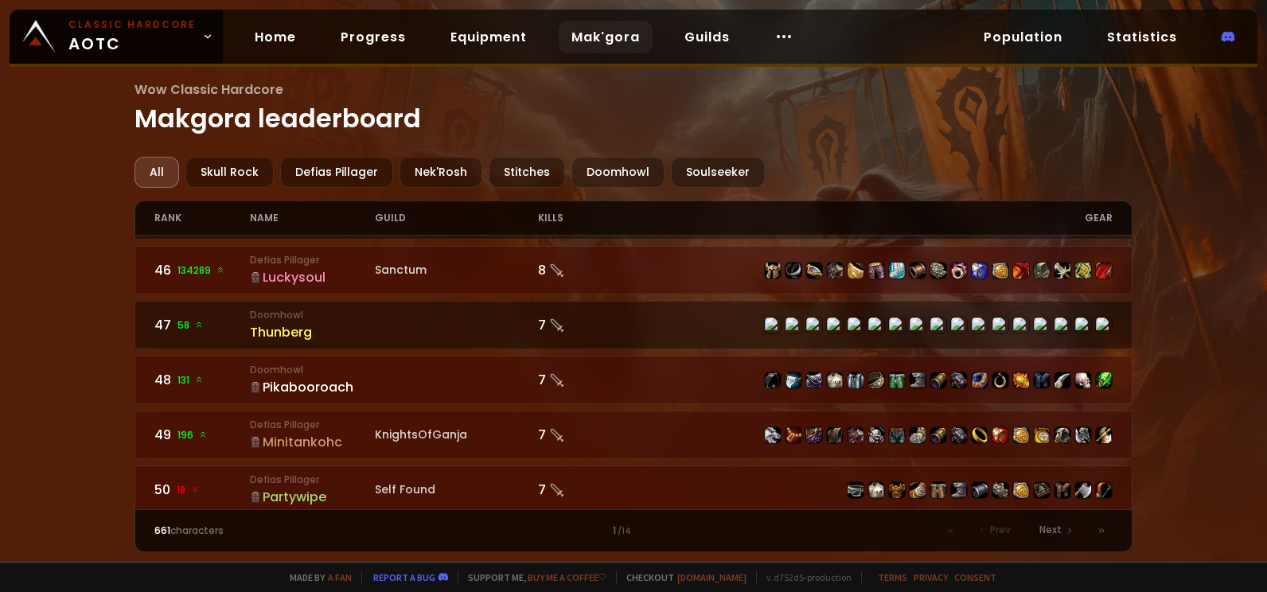
scroll to position [2479, 0]
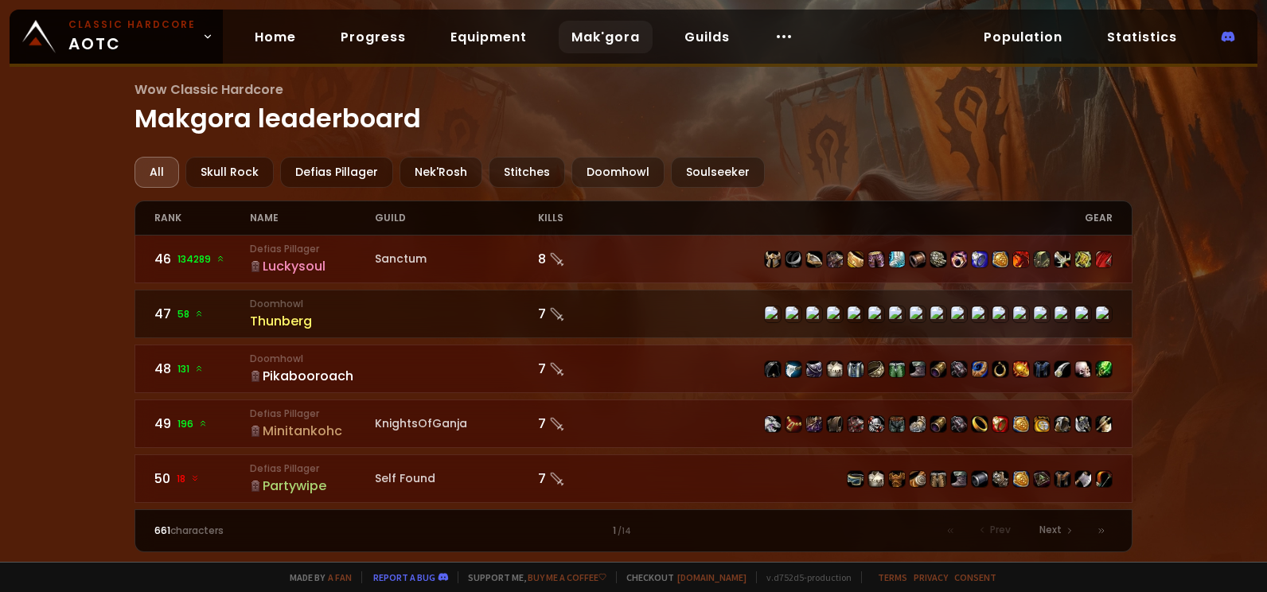
click at [191, 259] on span "134289" at bounding box center [202, 259] width 48 height 14
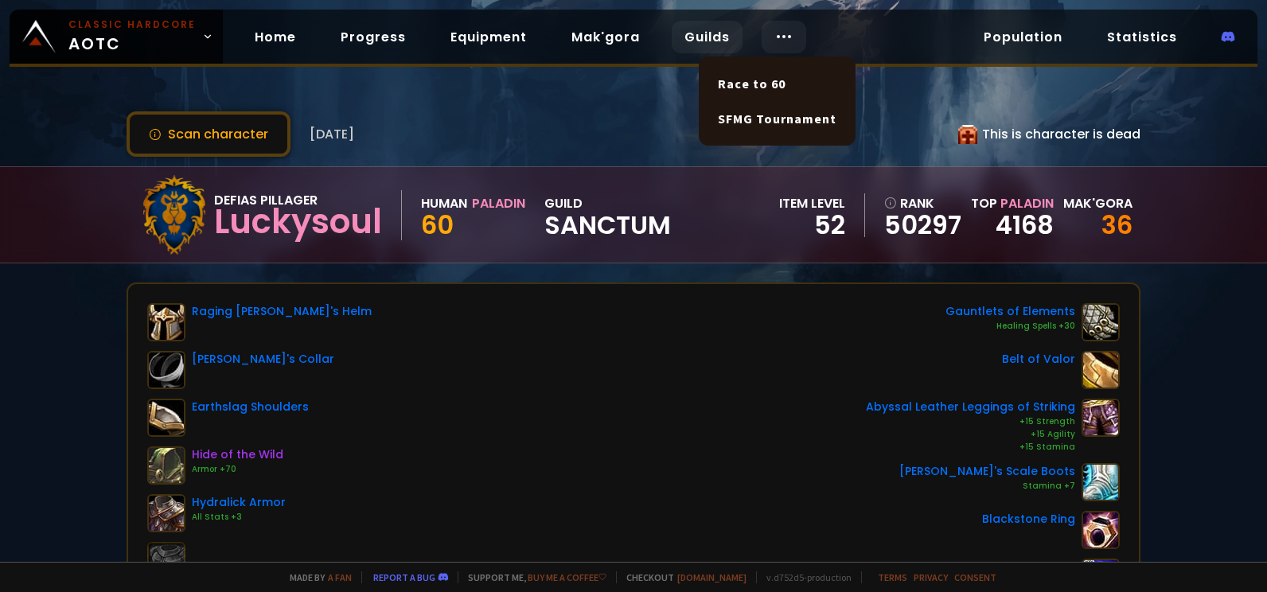
click at [705, 47] on link "Guilds" at bounding box center [707, 37] width 71 height 33
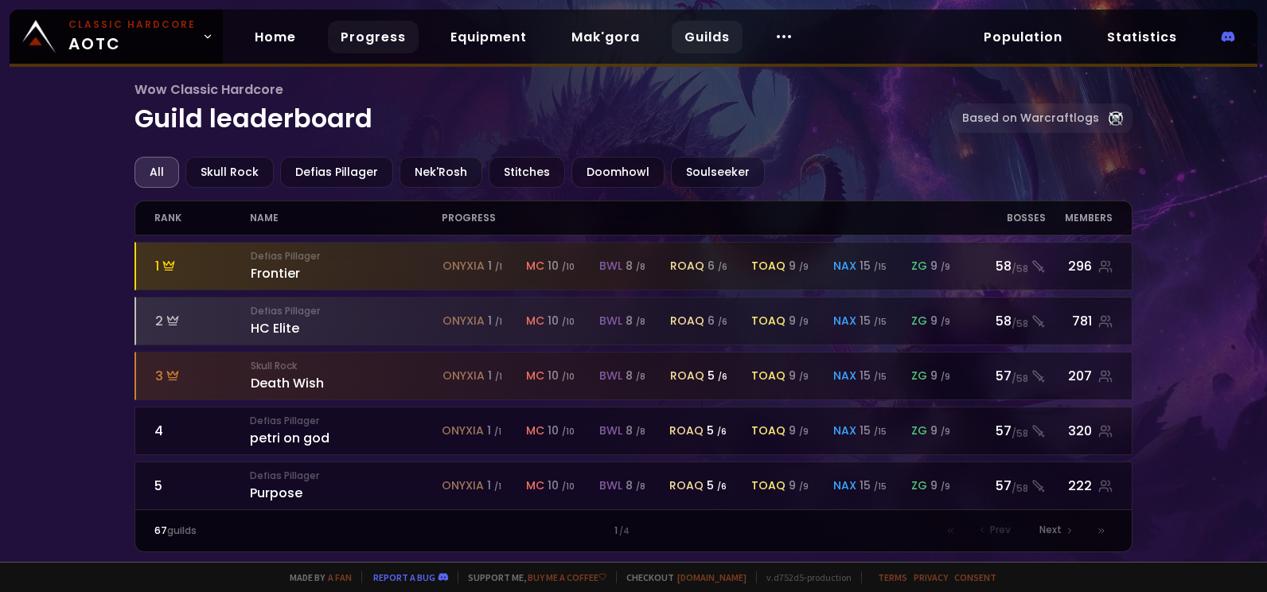
click at [364, 46] on link "Progress" at bounding box center [373, 37] width 91 height 33
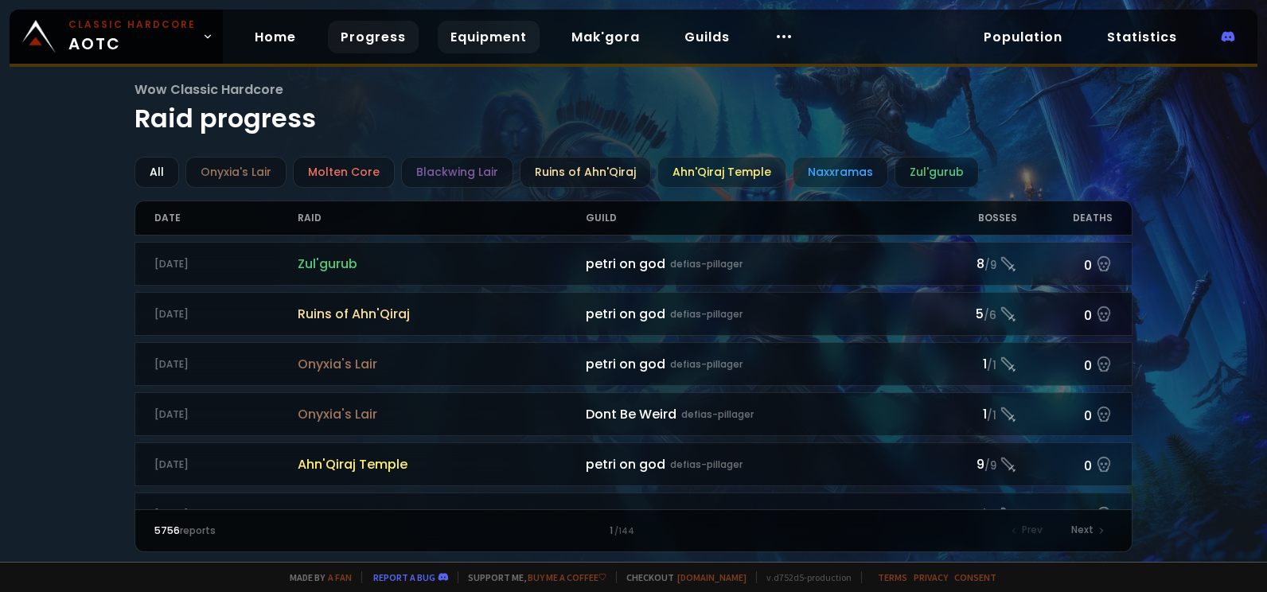
click at [438, 44] on link "Equipment" at bounding box center [489, 37] width 102 height 33
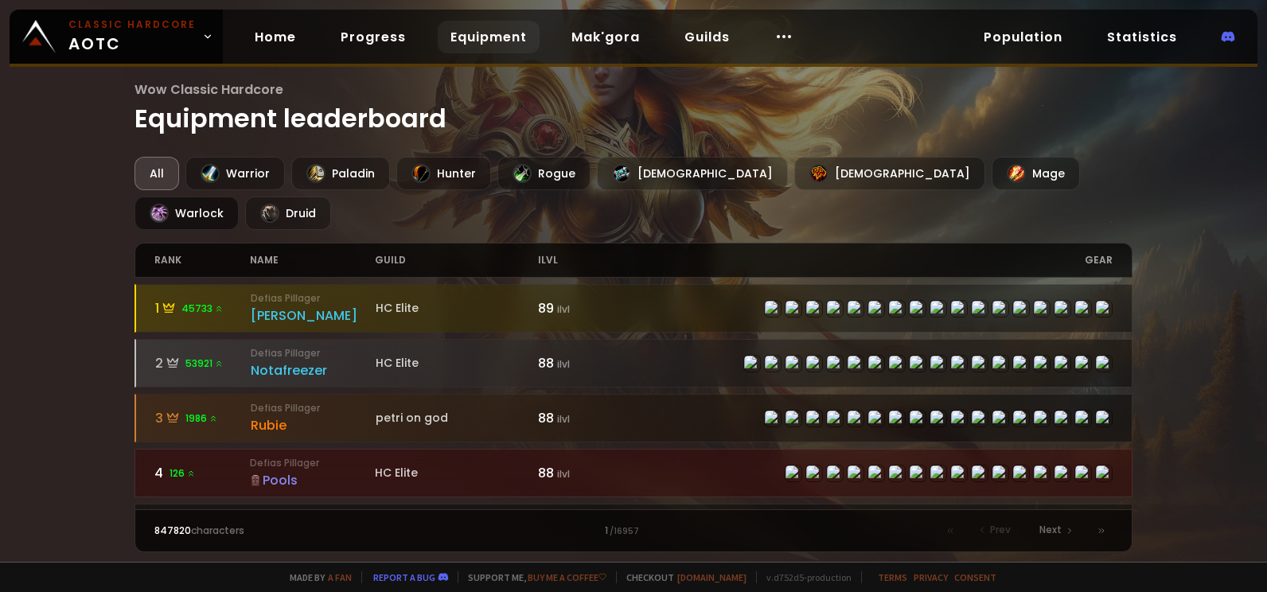
click at [239, 197] on div "Warlock" at bounding box center [187, 213] width 104 height 33
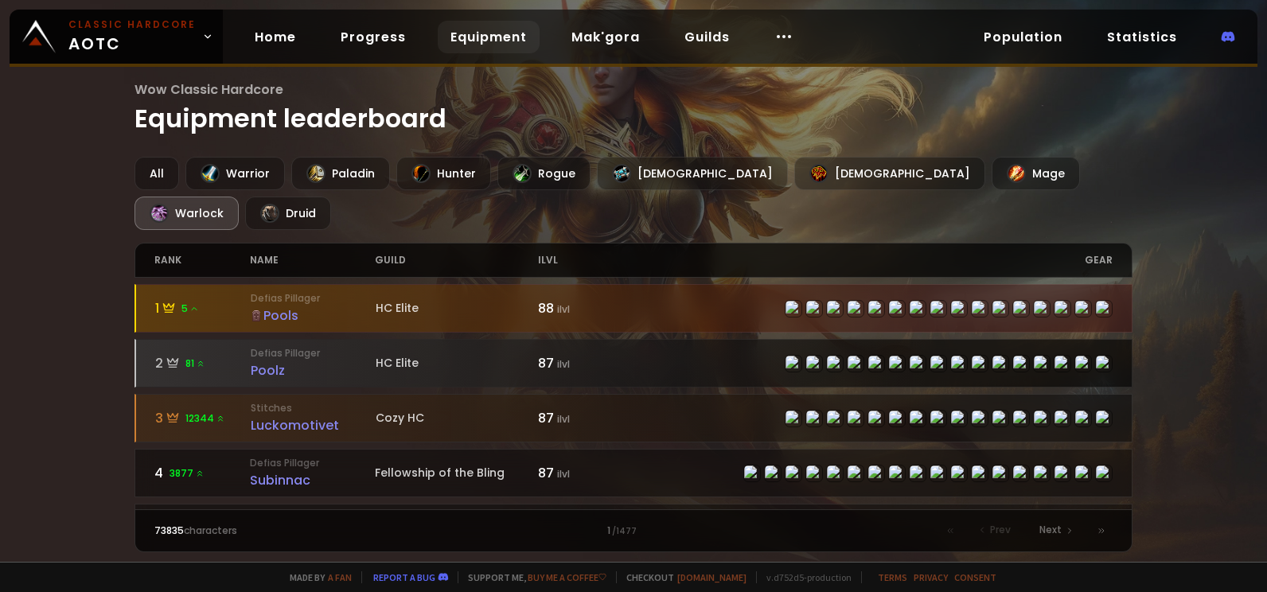
click at [283, 361] on div "Poolz" at bounding box center [313, 371] width 124 height 20
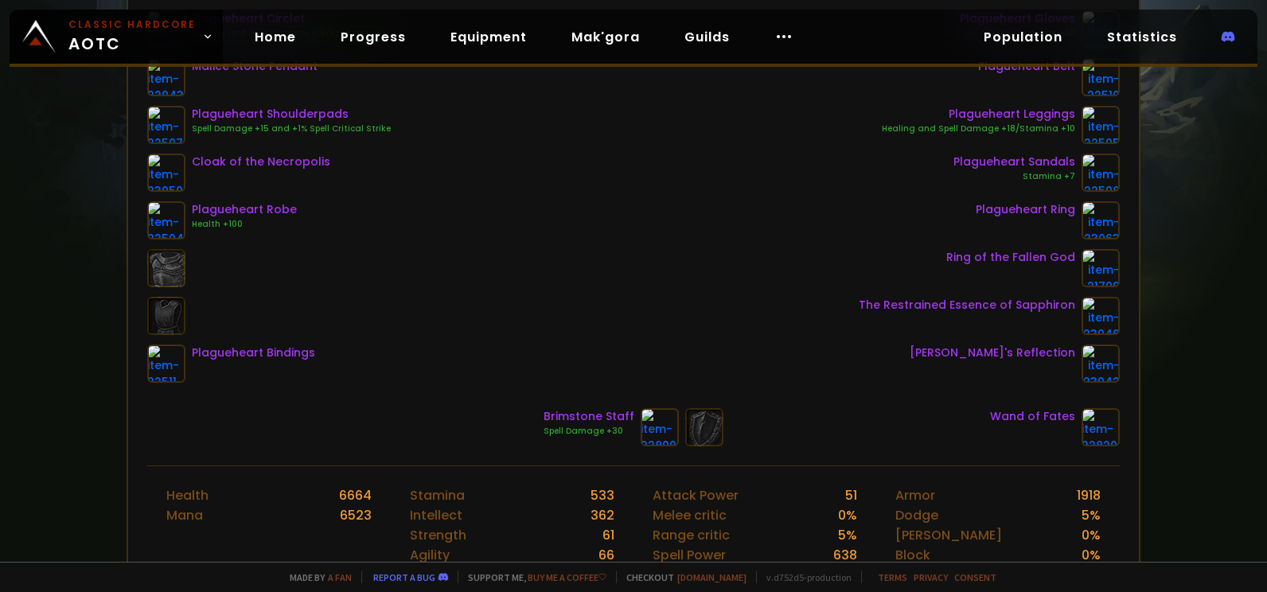
scroll to position [318, 0]
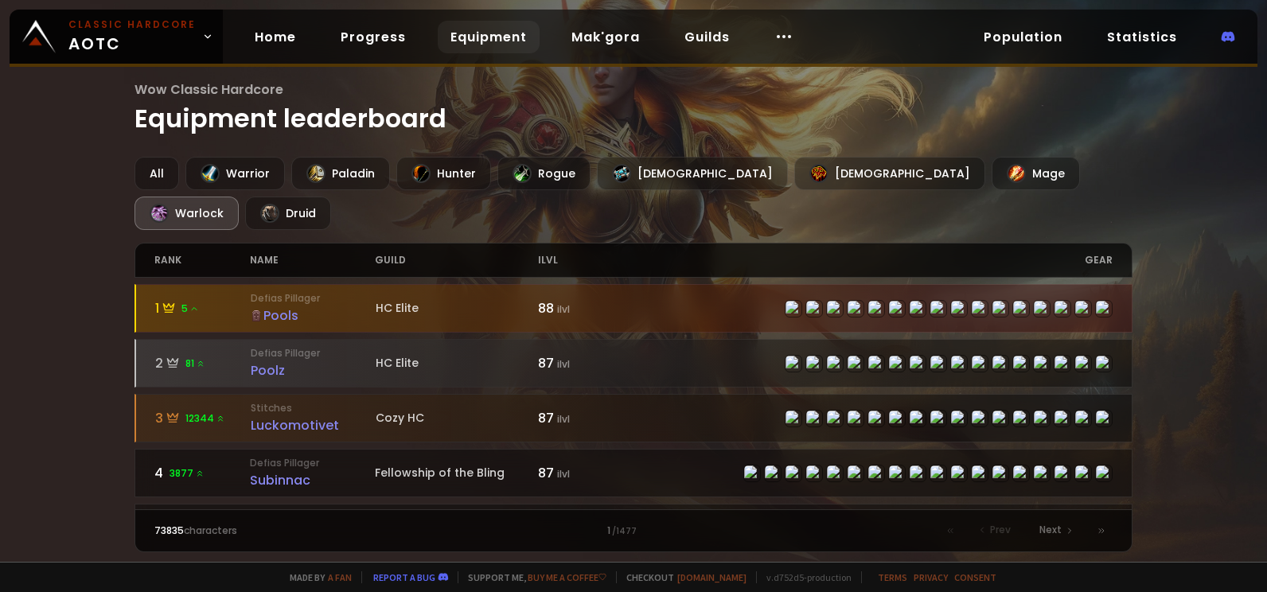
click at [457, 300] on div "HC Elite" at bounding box center [457, 308] width 163 height 17
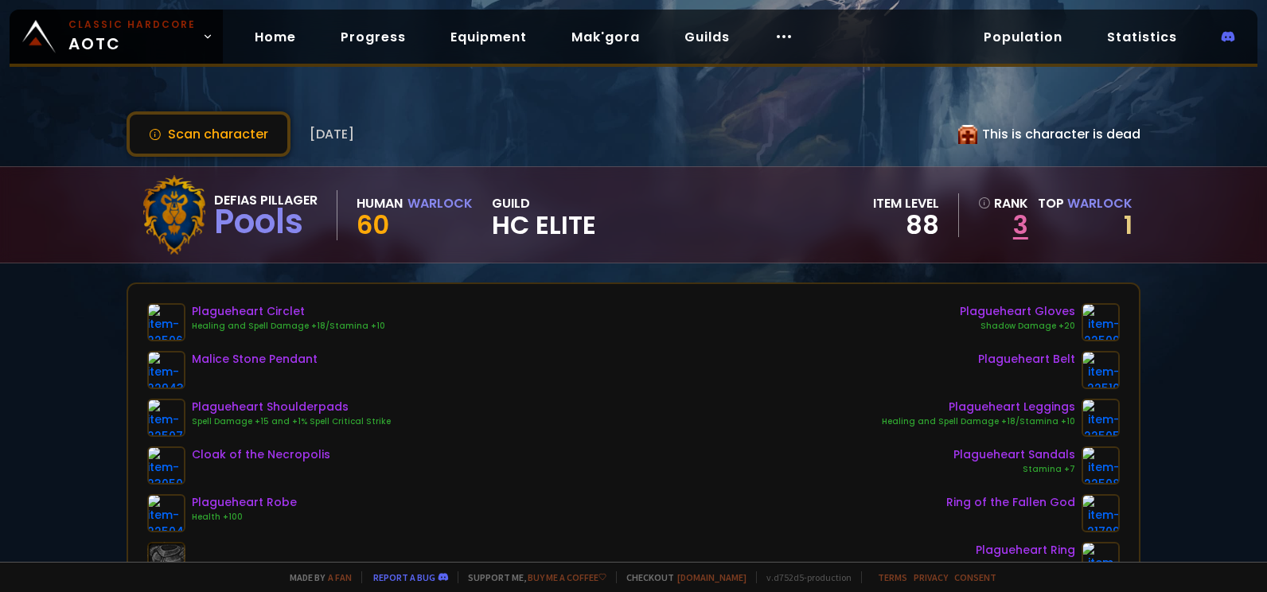
click at [1012, 231] on link "3" at bounding box center [1003, 225] width 50 height 24
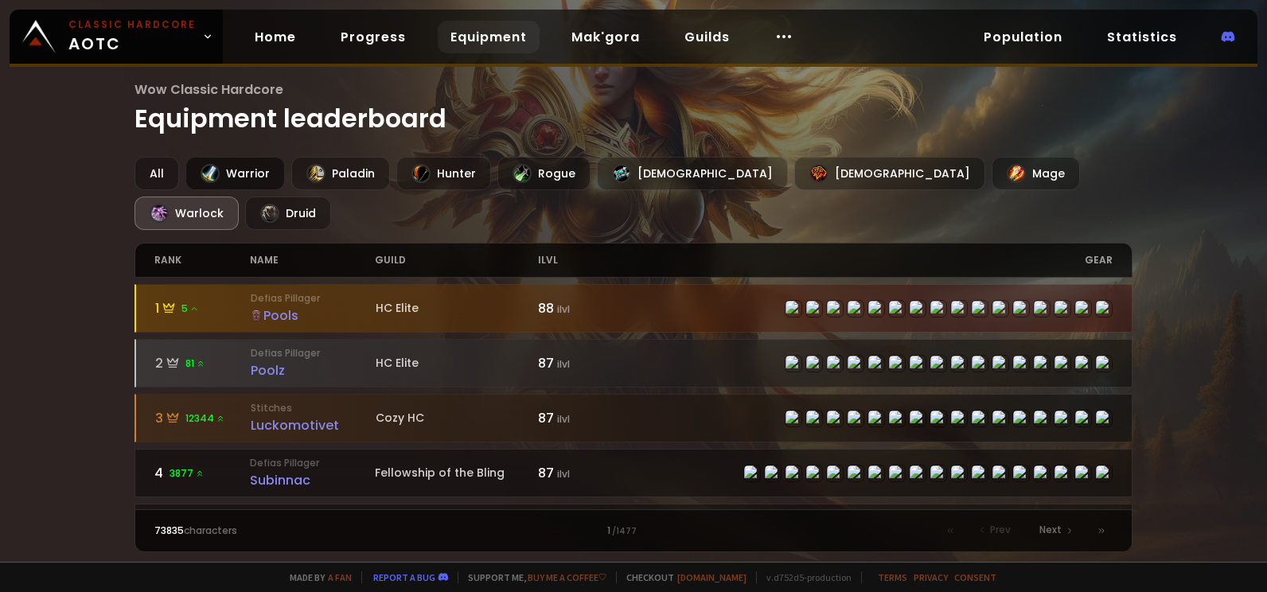
click at [252, 168] on div "Warrior" at bounding box center [235, 173] width 100 height 33
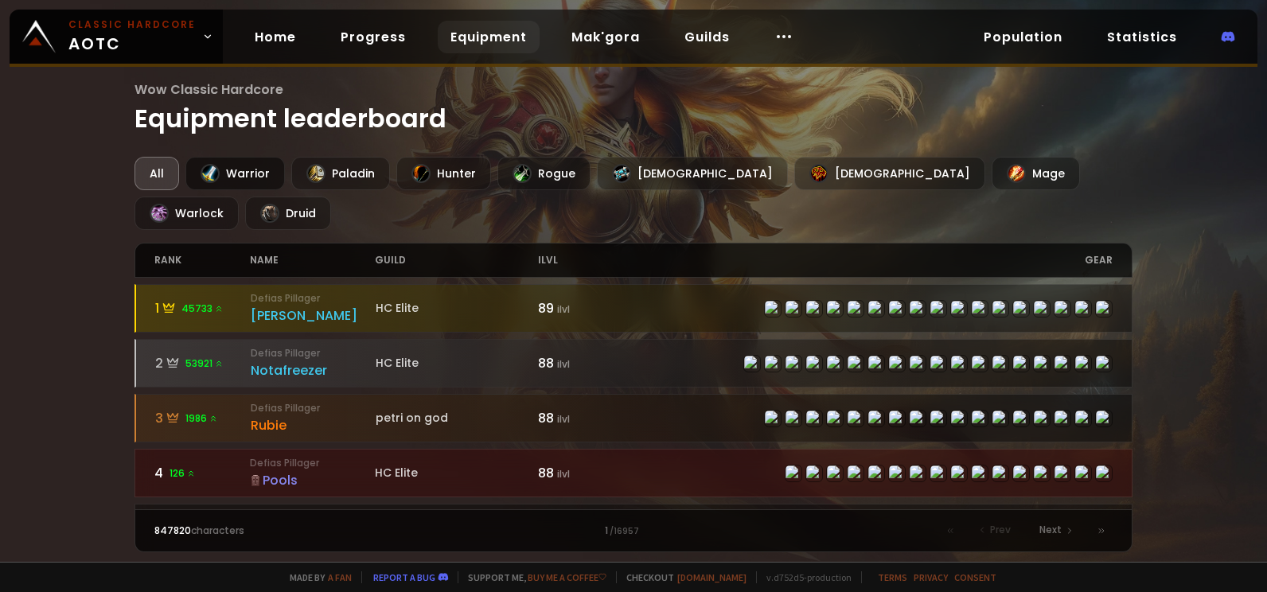
click at [228, 174] on div "Warrior" at bounding box center [235, 173] width 100 height 33
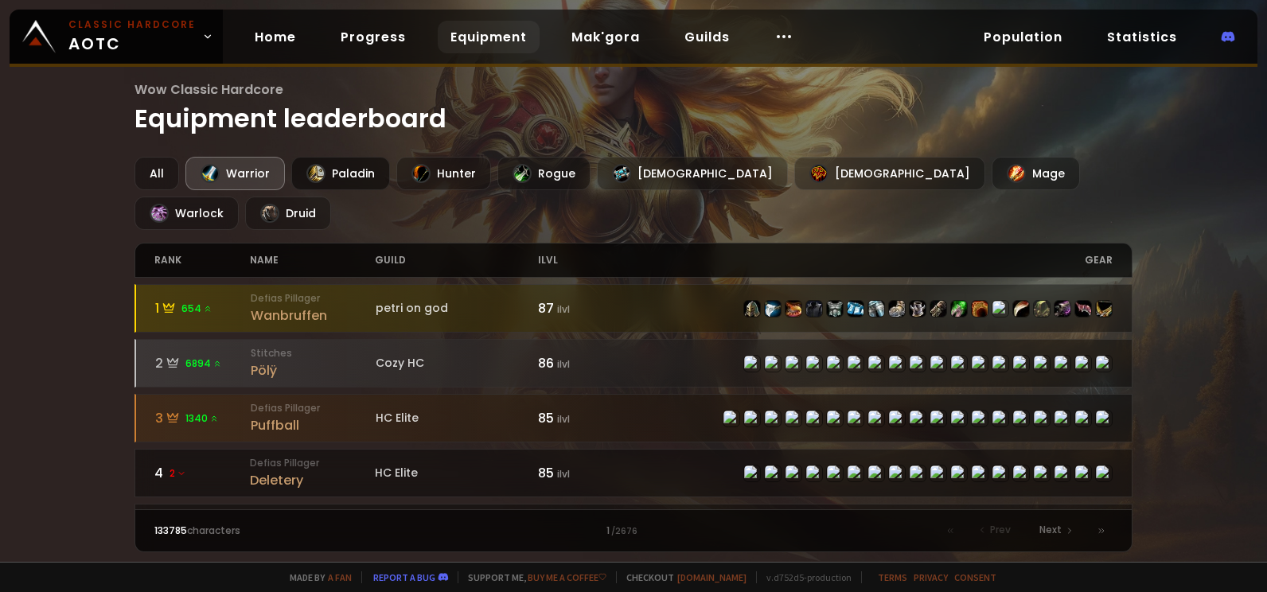
click at [344, 170] on div "Paladin" at bounding box center [340, 173] width 99 height 33
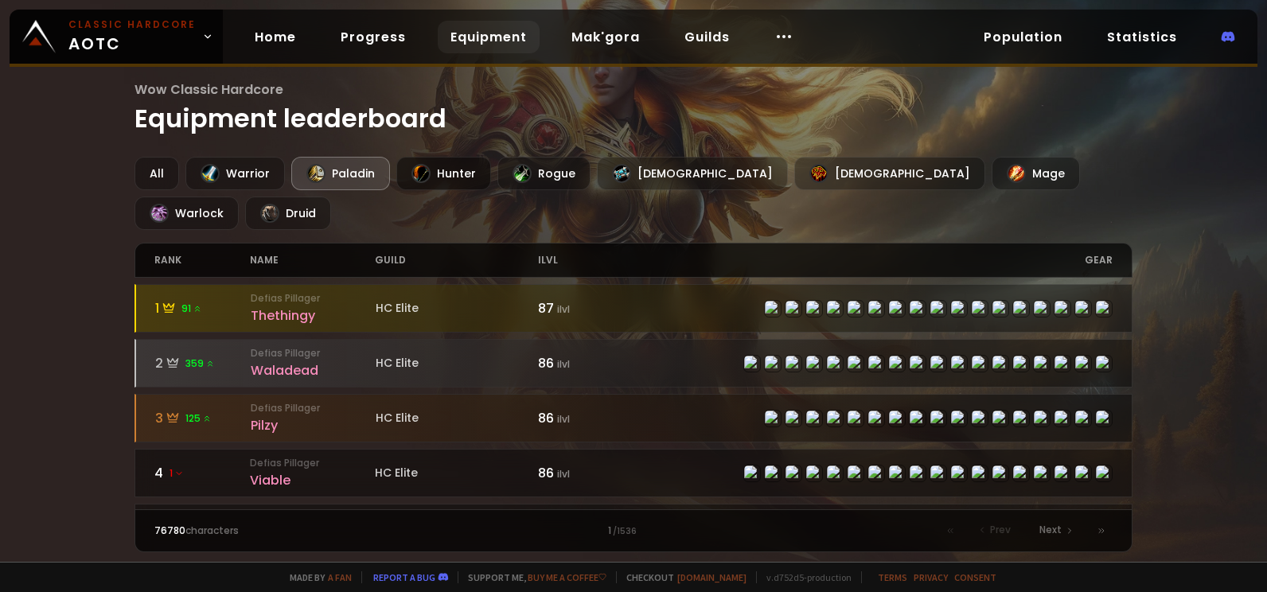
click at [461, 184] on div "Hunter" at bounding box center [443, 173] width 95 height 33
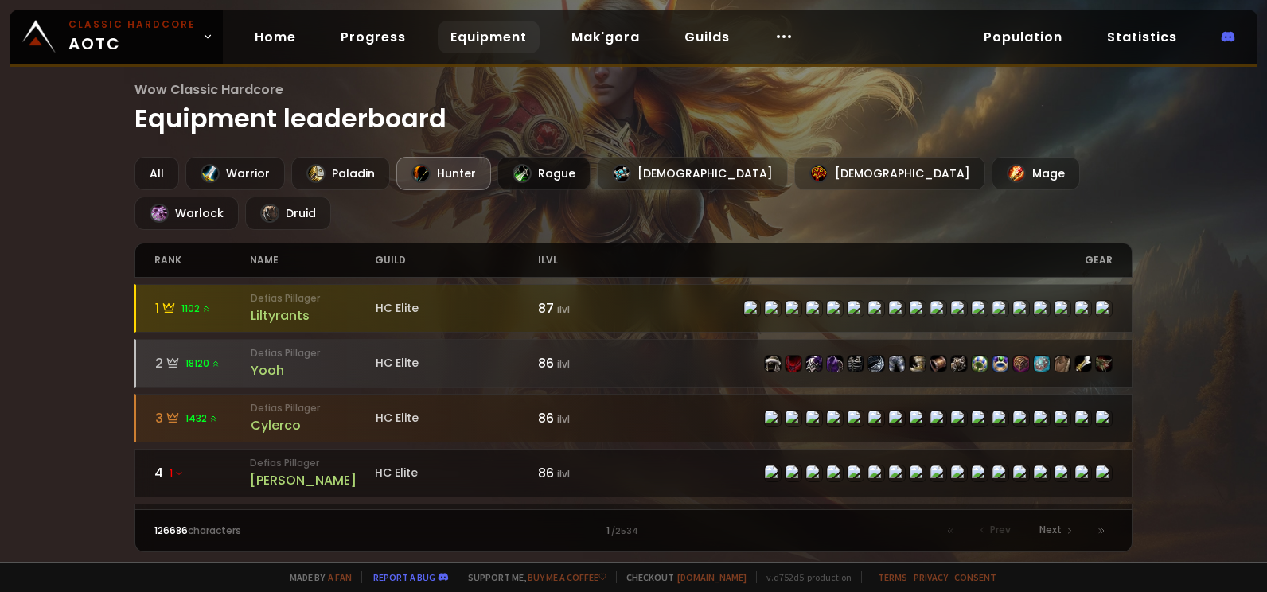
click at [546, 175] on div "Rogue" at bounding box center [544, 173] width 93 height 33
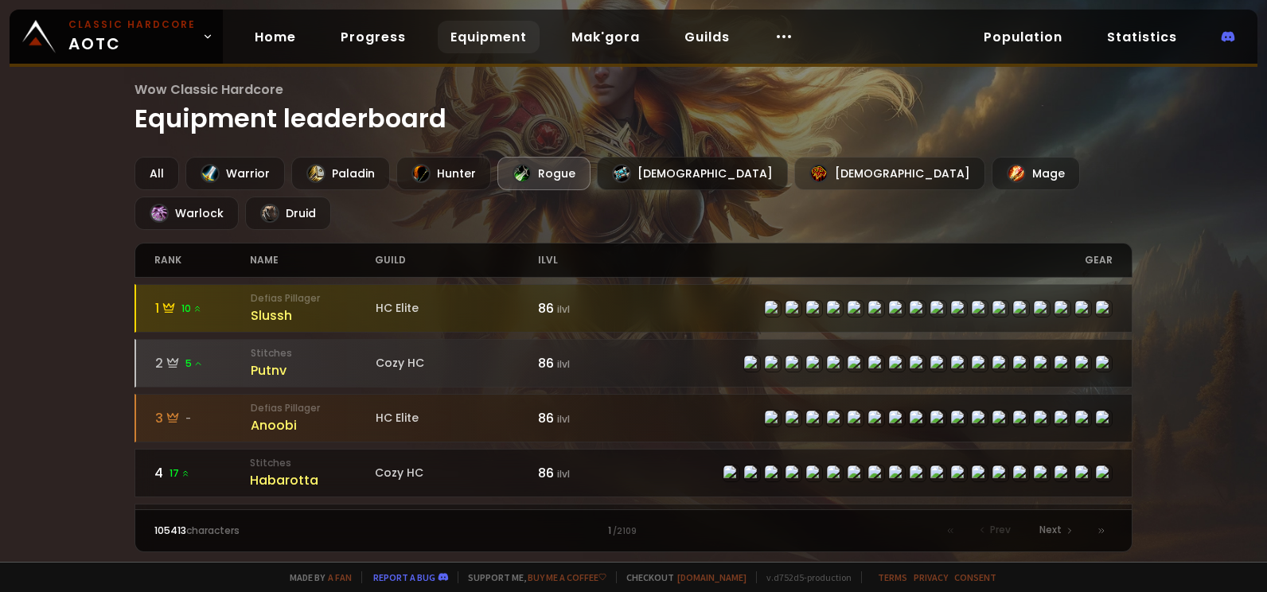
click at [626, 173] on div "[DEMOGRAPHIC_DATA]" at bounding box center [692, 173] width 191 height 33
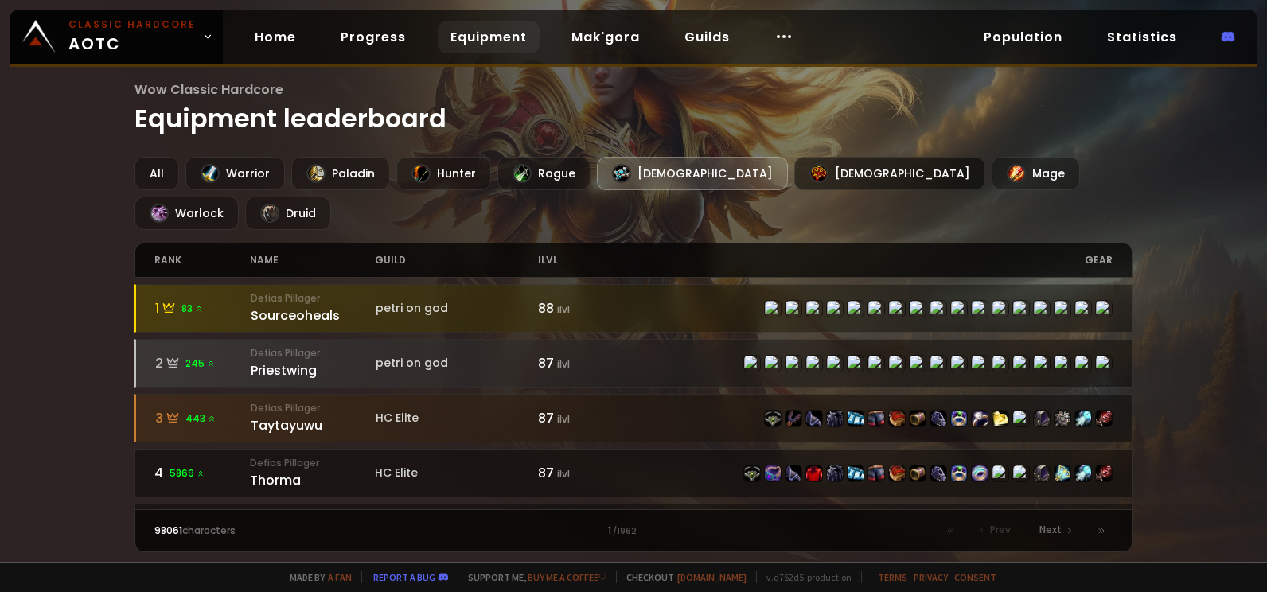
click at [795, 180] on div "[DEMOGRAPHIC_DATA]" at bounding box center [890, 173] width 191 height 33
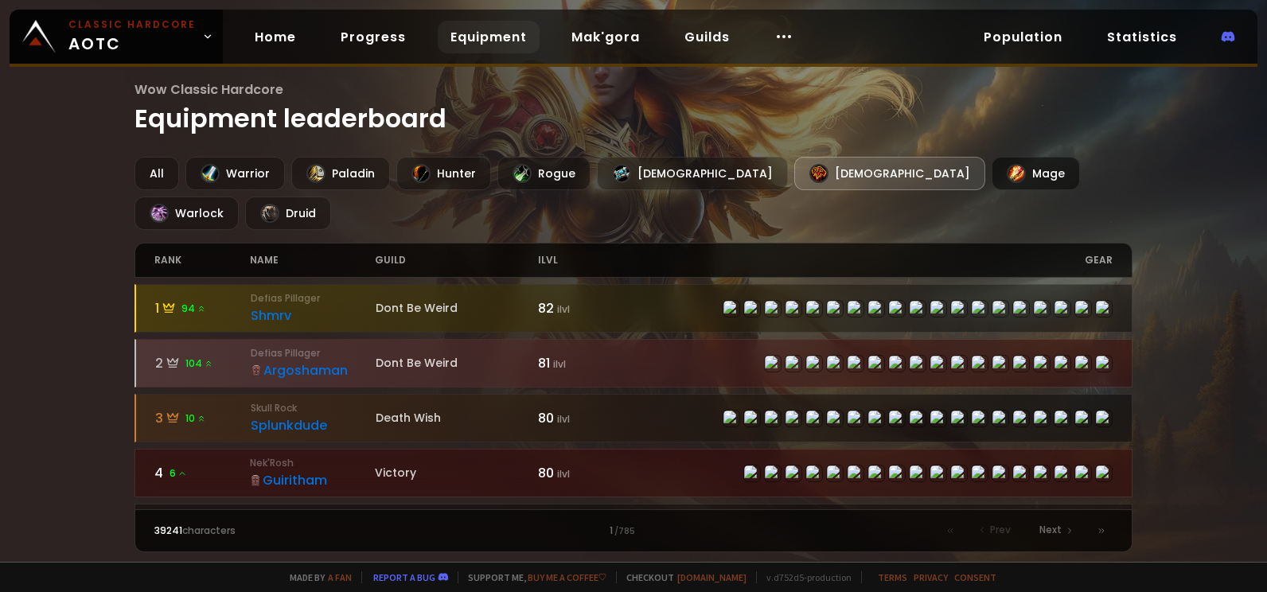
click at [992, 178] on div "Mage" at bounding box center [1036, 173] width 88 height 33
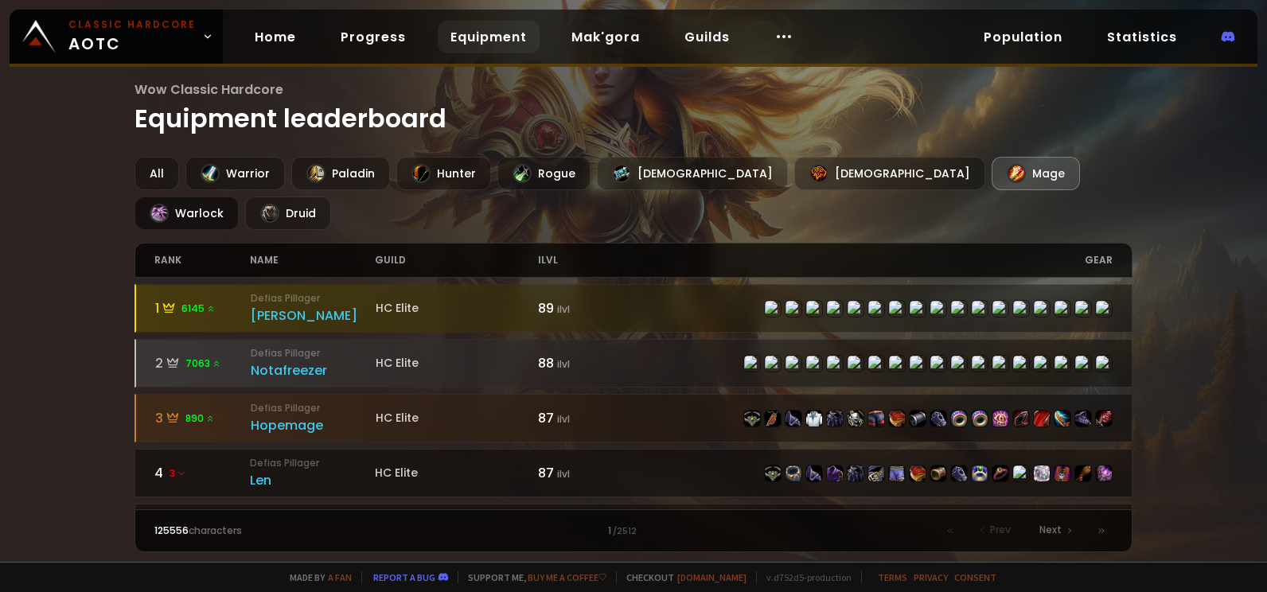
click at [239, 197] on div "Warlock" at bounding box center [187, 213] width 104 height 33
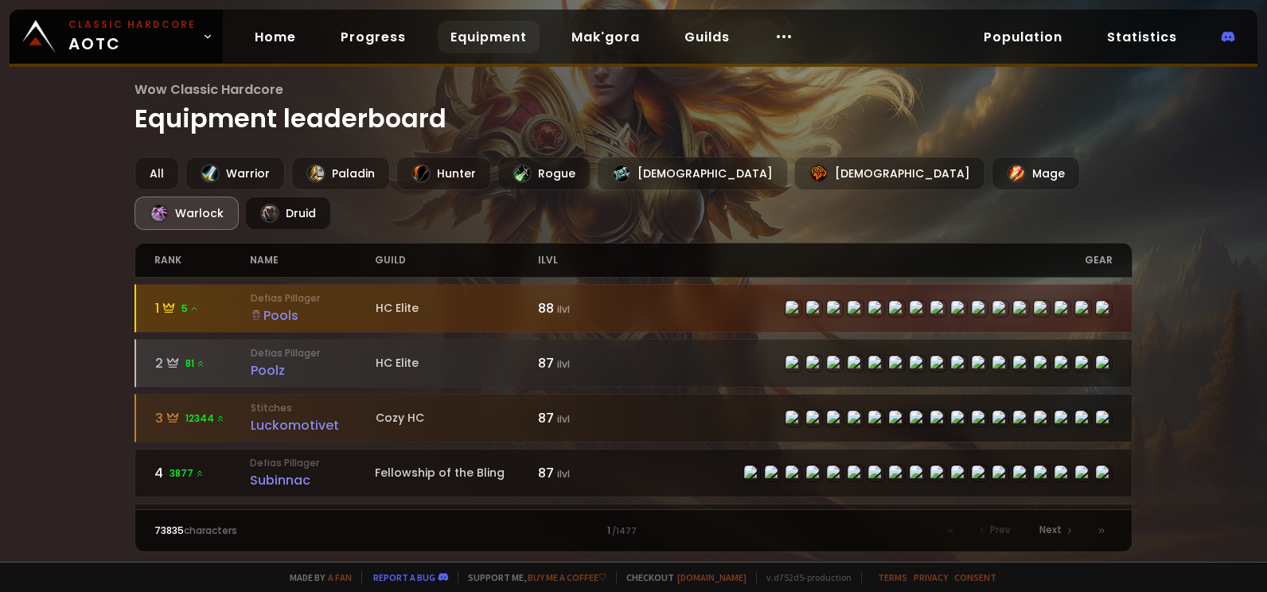
click at [331, 197] on div "Druid" at bounding box center [288, 213] width 86 height 33
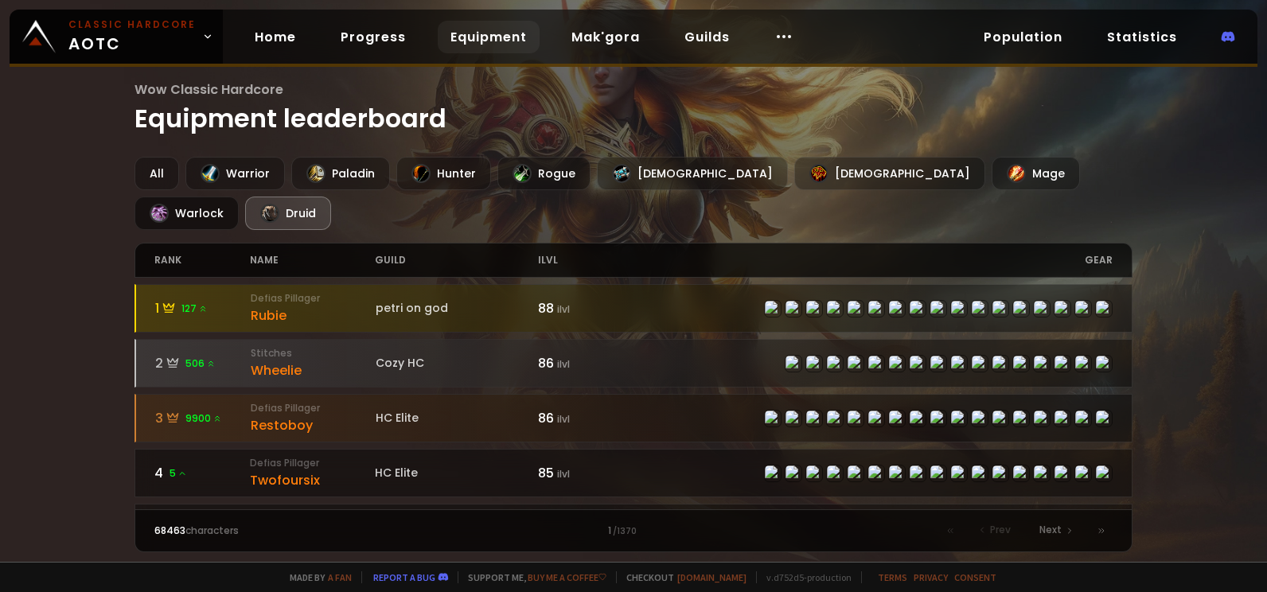
click at [239, 197] on div "Warlock" at bounding box center [187, 213] width 104 height 33
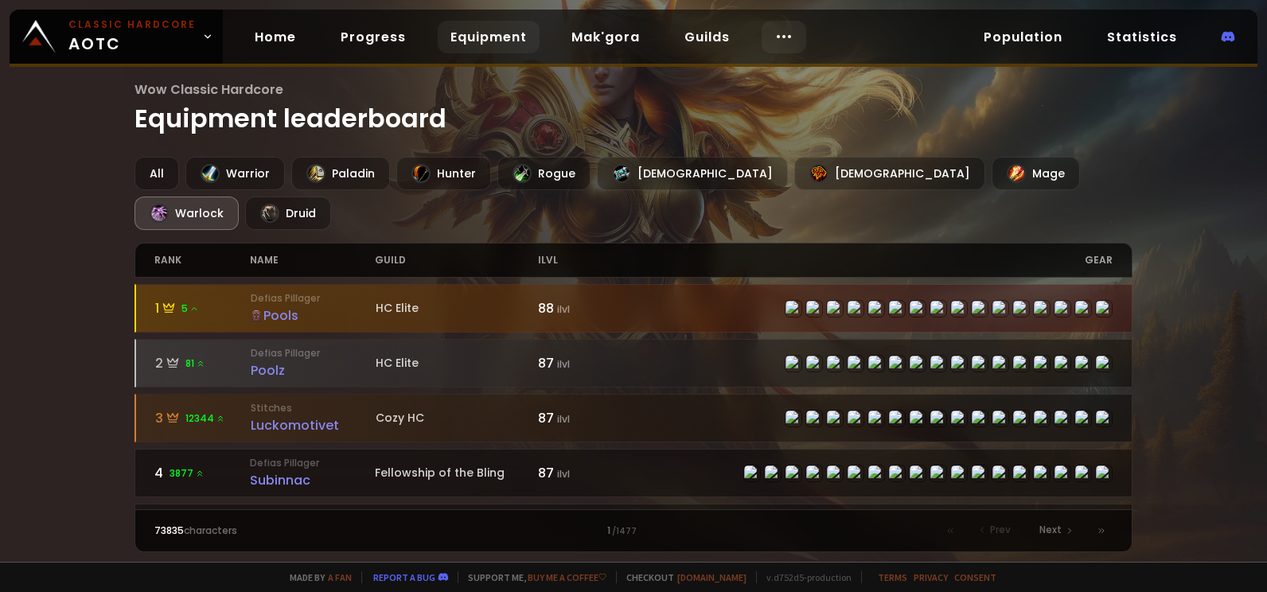
click at [777, 35] on icon at bounding box center [784, 36] width 19 height 19
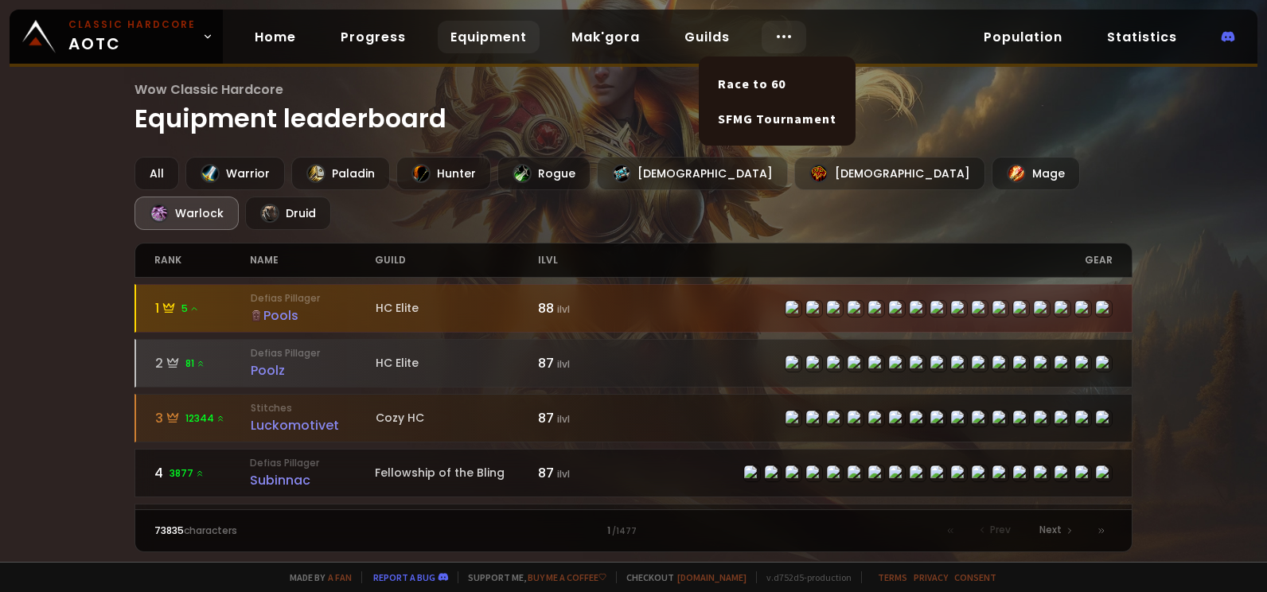
click at [778, 35] on icon at bounding box center [784, 36] width 19 height 19
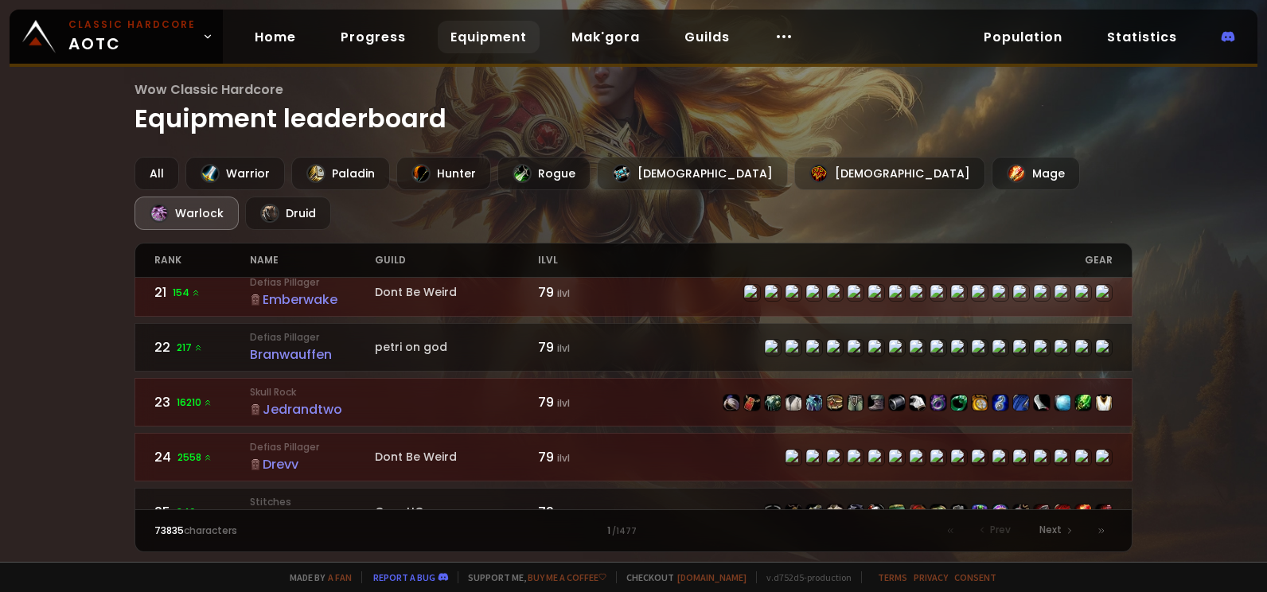
scroll to position [1035, 0]
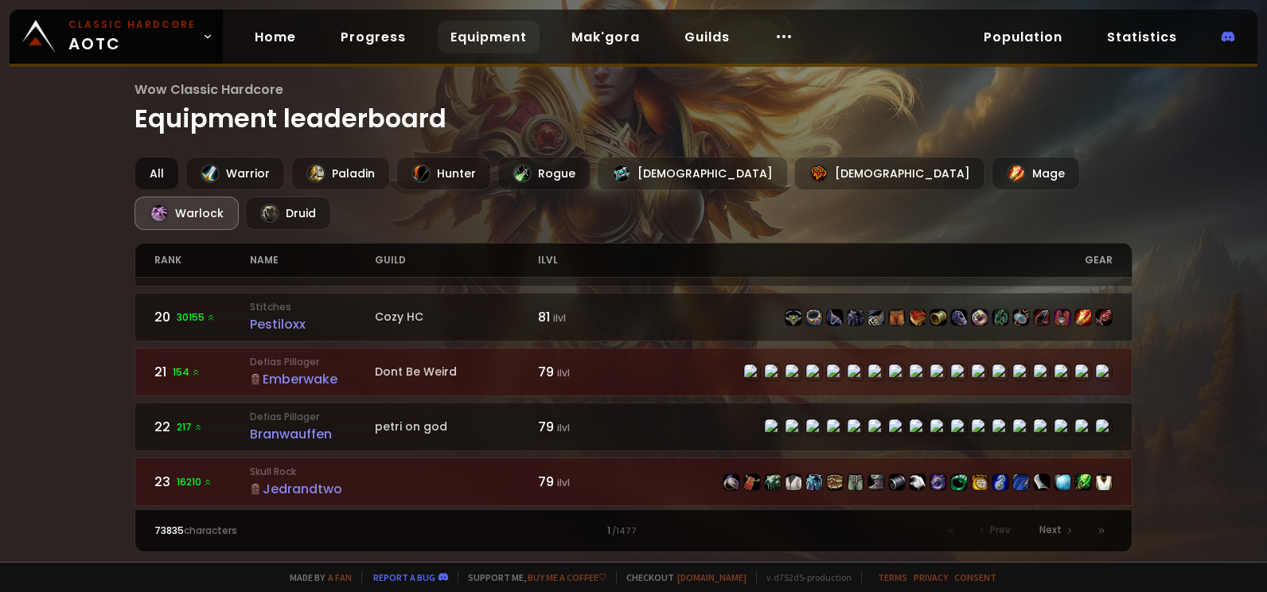
click at [162, 173] on div "All" at bounding box center [157, 173] width 45 height 33
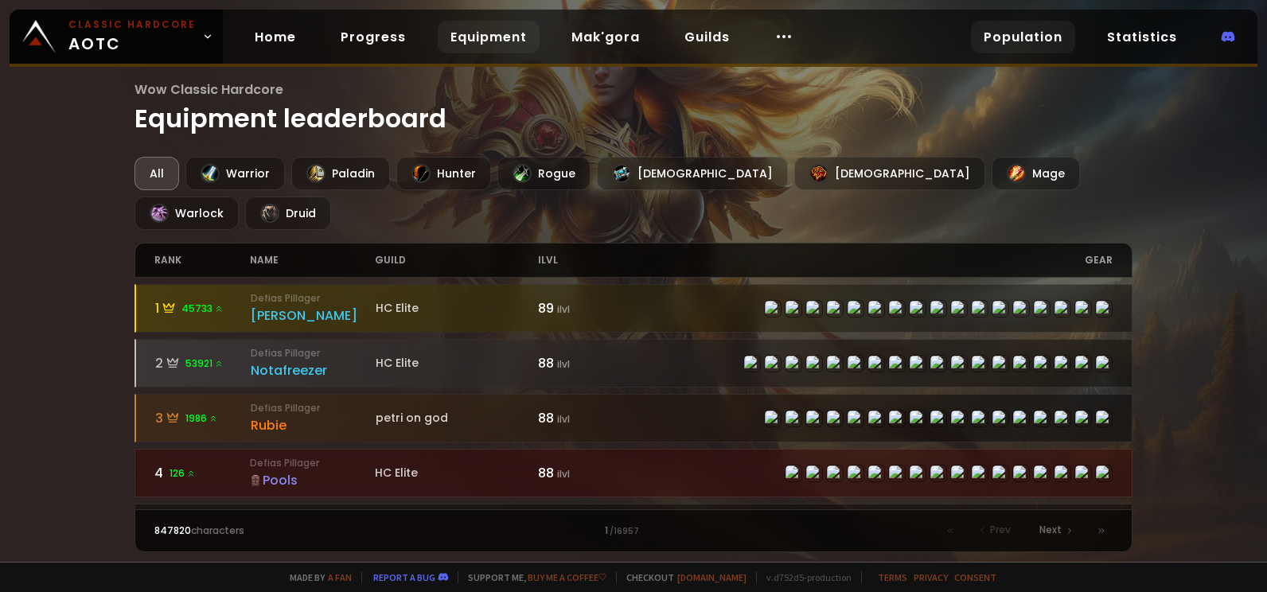
click at [1024, 32] on link "Population" at bounding box center [1023, 37] width 104 height 33
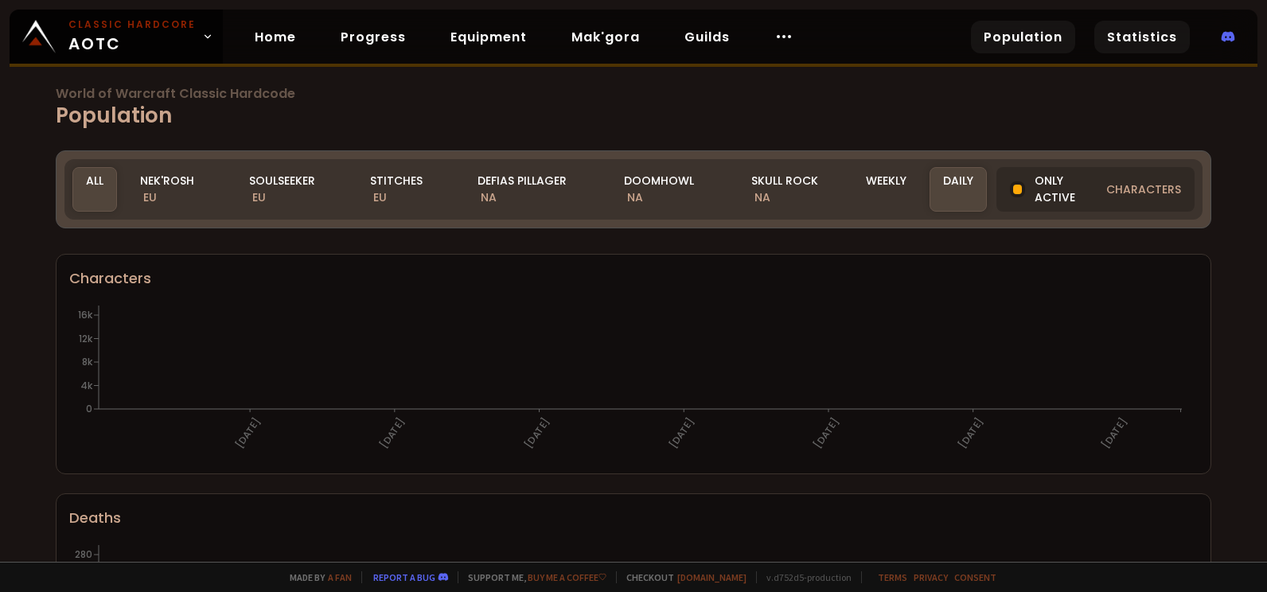
click at [1144, 35] on link "Statistics" at bounding box center [1143, 37] width 96 height 33
